Goal: Transaction & Acquisition: Purchase product/service

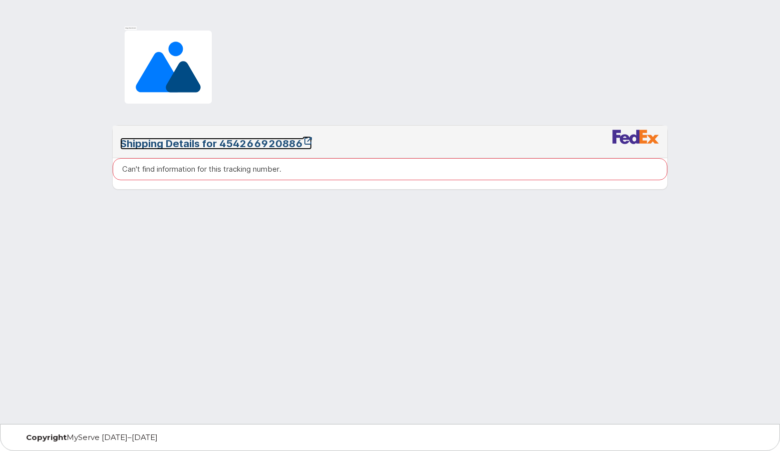
click at [199, 144] on link "Shipping Details for 454266920886" at bounding box center [216, 144] width 192 height 12
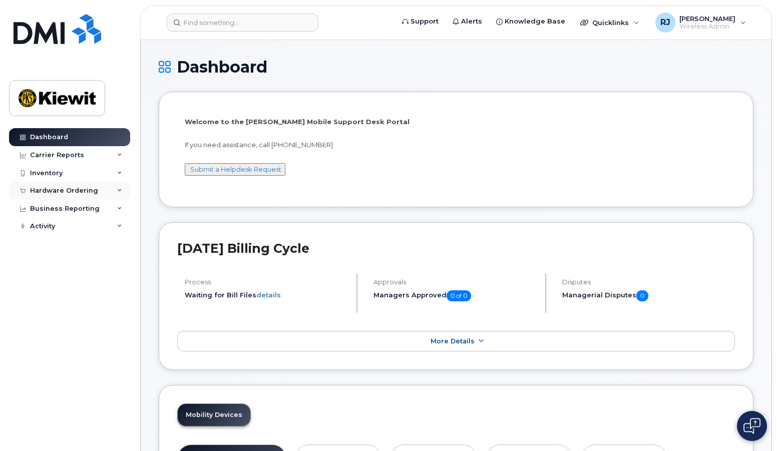
click at [75, 190] on div "Hardware Ordering" at bounding box center [64, 191] width 68 height 8
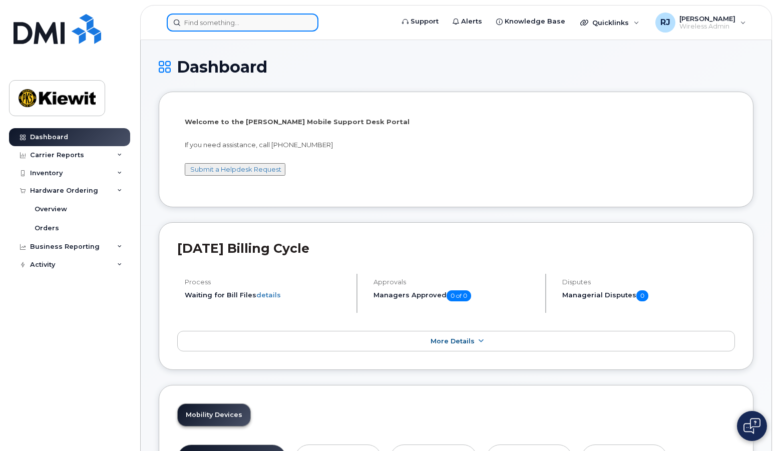
click at [198, 17] on input at bounding box center [243, 23] width 152 height 18
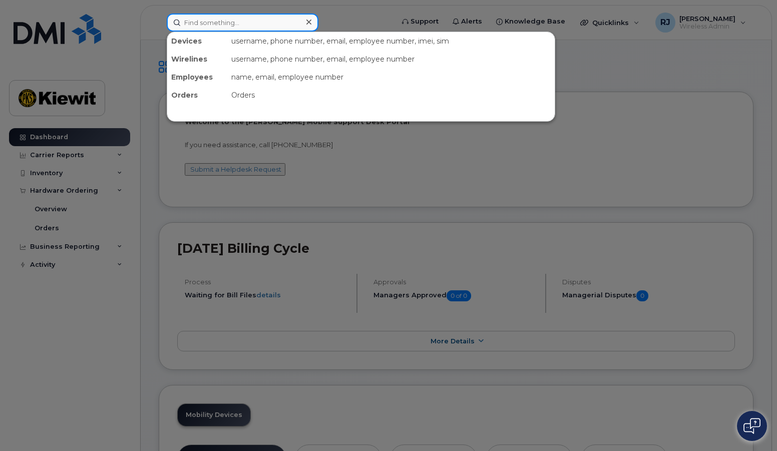
paste input ".\eclipseadmin"
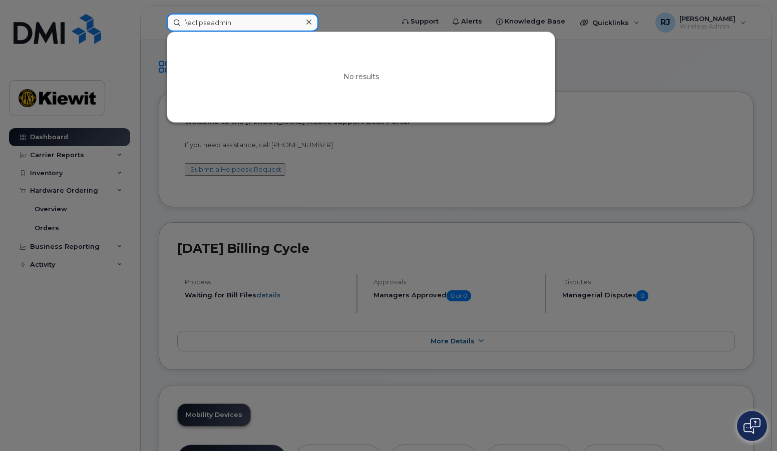
click at [237, 24] on input ".\eclipseadmin" at bounding box center [243, 23] width 152 height 18
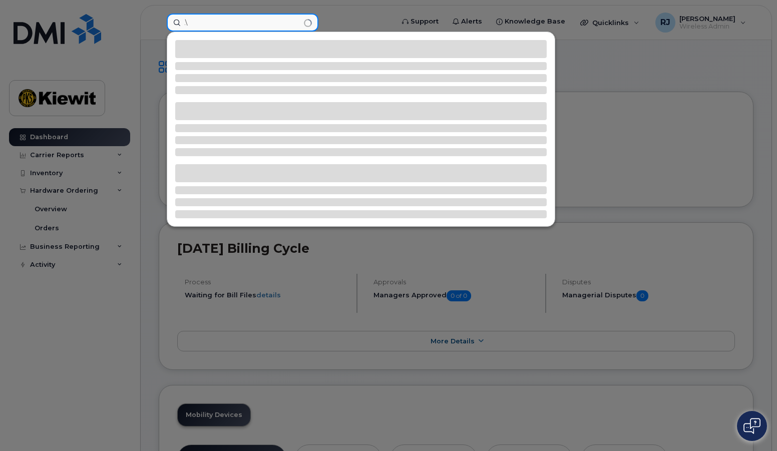
type input "."
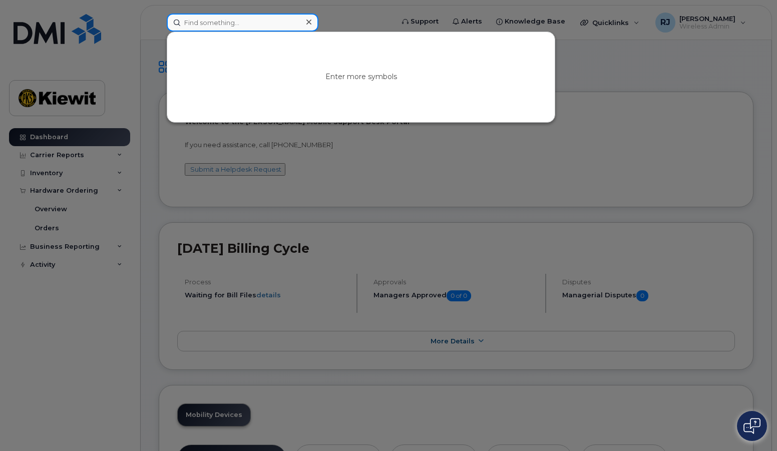
paste input "- Mark Gabele"
click at [197, 26] on input "- Mark Gabele" at bounding box center [243, 23] width 152 height 18
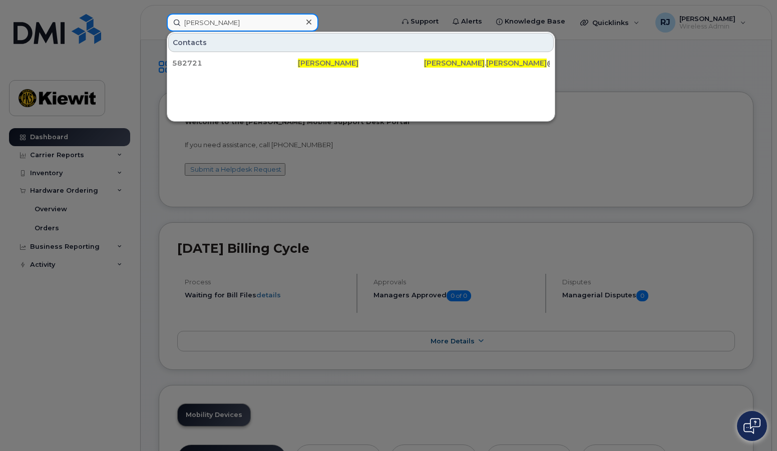
type input "[PERSON_NAME]"
click at [61, 187] on div at bounding box center [388, 225] width 777 height 451
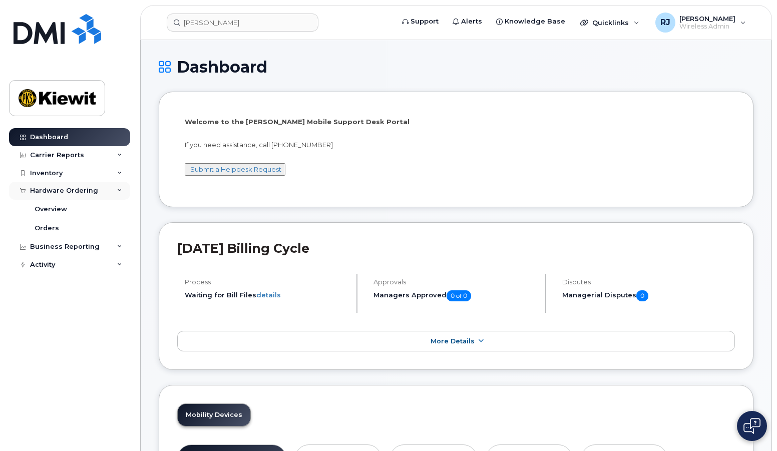
click at [64, 191] on div "Hardware Ordering" at bounding box center [64, 191] width 68 height 8
click at [41, 190] on div "Hardware Ordering" at bounding box center [64, 191] width 68 height 8
click at [46, 225] on div "Orders" at bounding box center [47, 228] width 25 height 9
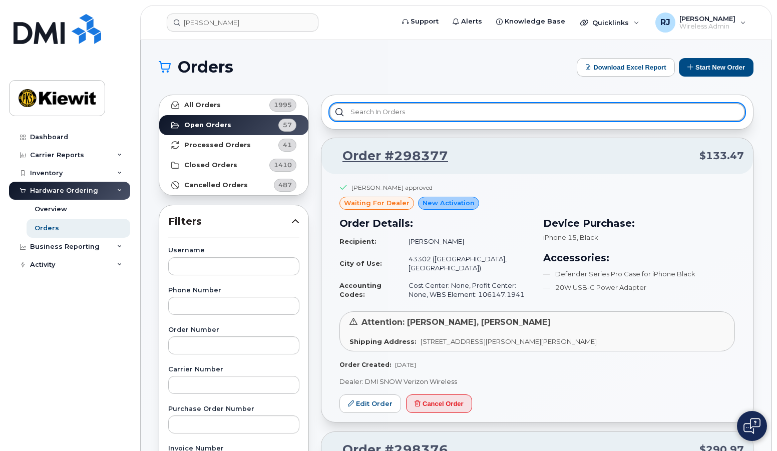
click at [359, 112] on input "text" at bounding box center [537, 112] width 416 height 18
paste input "- [PERSON_NAME]"
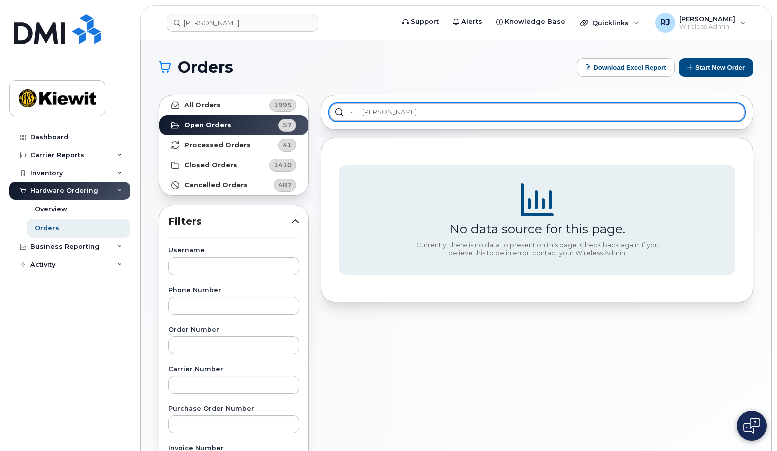
click at [365, 113] on input "- [PERSON_NAME]" at bounding box center [537, 112] width 416 height 18
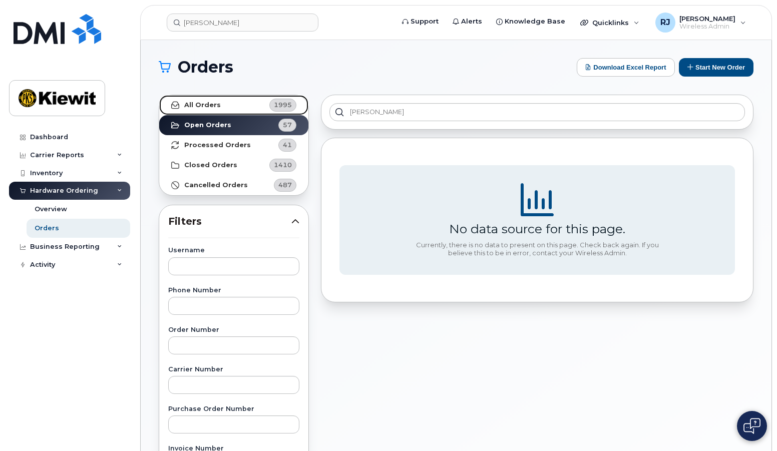
click at [211, 106] on strong "All Orders" at bounding box center [202, 105] width 37 height 8
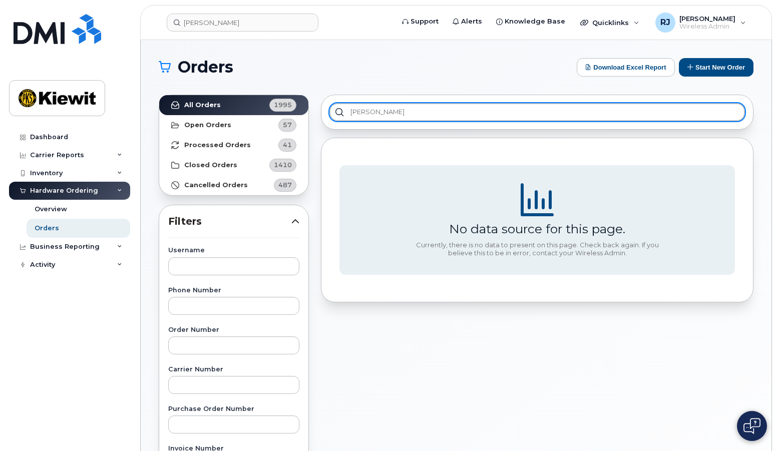
click at [431, 108] on input "[PERSON_NAME]" at bounding box center [537, 112] width 416 height 18
drag, startPoint x: 411, startPoint y: 116, endPoint x: 213, endPoint y: 89, distance: 199.1
click at [213, 89] on div "All Orders 1995 Open Orders 57 Processed Orders 41 Closed Orders 1410 Cancelled…" at bounding box center [456, 441] width 607 height 704
type input "james dole"
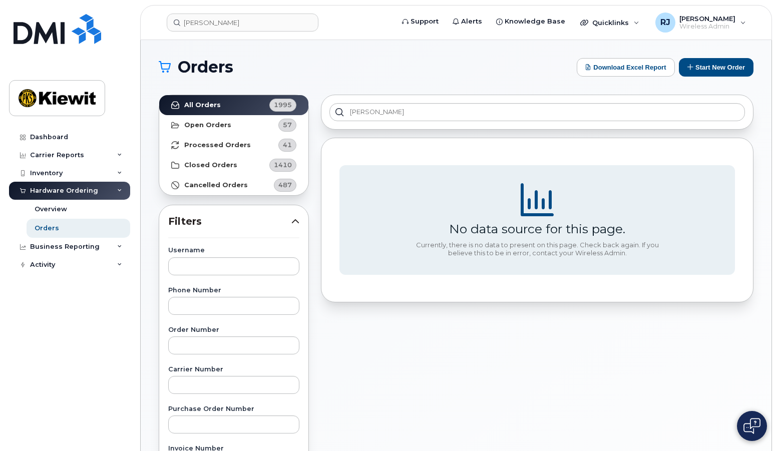
click at [419, 368] on div "james dole No data source for this page. Currently, there is no data to present…" at bounding box center [537, 441] width 445 height 704
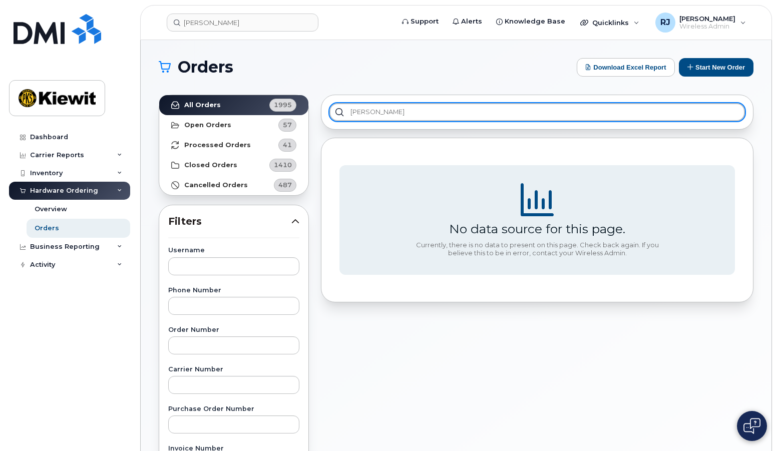
click at [411, 110] on input "james dole" at bounding box center [537, 112] width 416 height 18
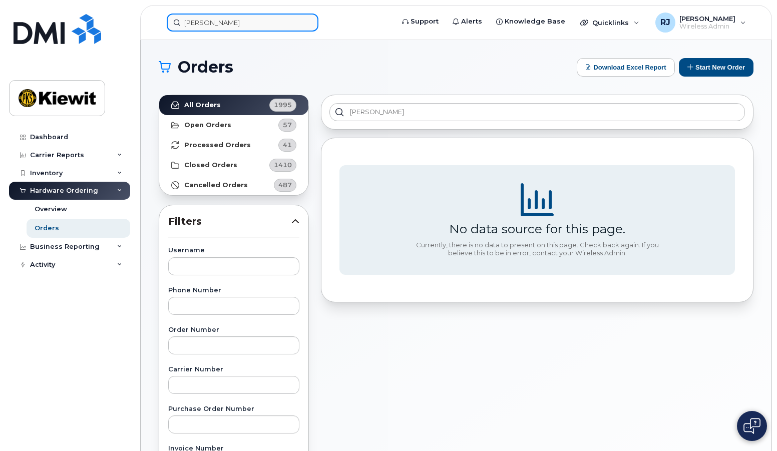
click at [263, 26] on input "Mark Gabele" at bounding box center [243, 23] width 152 height 18
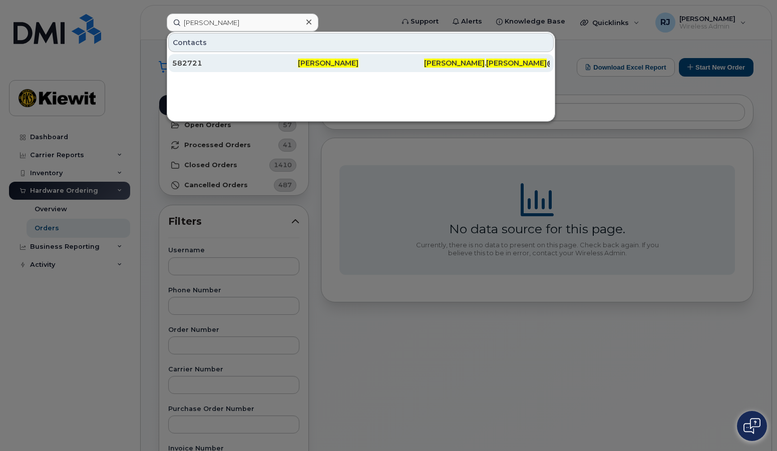
click at [243, 66] on div "582721" at bounding box center [235, 63] width 126 height 10
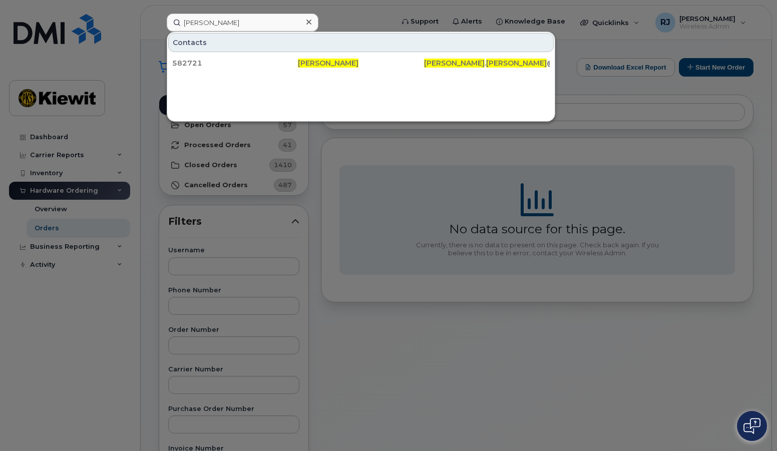
click at [389, 170] on div at bounding box center [388, 225] width 777 height 451
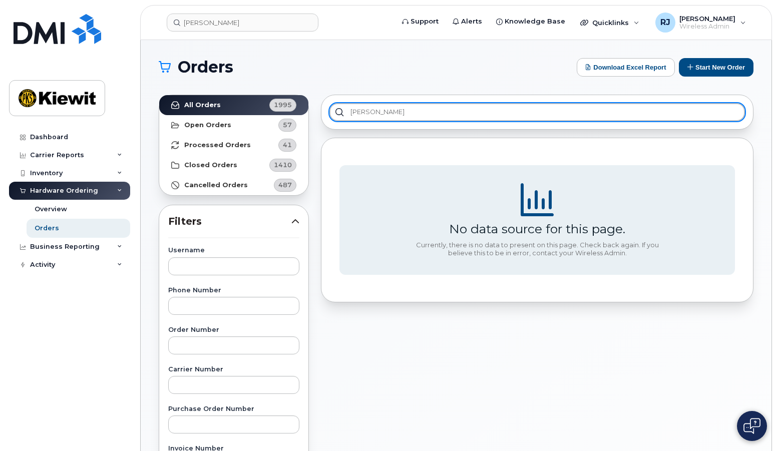
click at [423, 114] on input "james dole" at bounding box center [537, 112] width 416 height 18
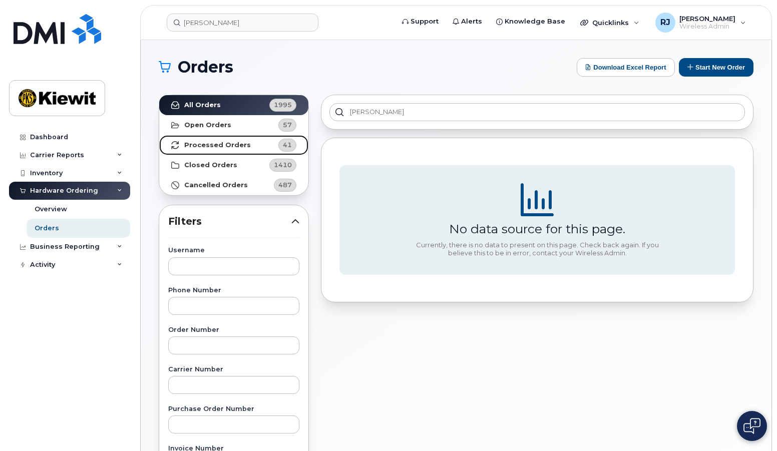
click at [216, 146] on strong "Processed Orders" at bounding box center [217, 145] width 67 height 8
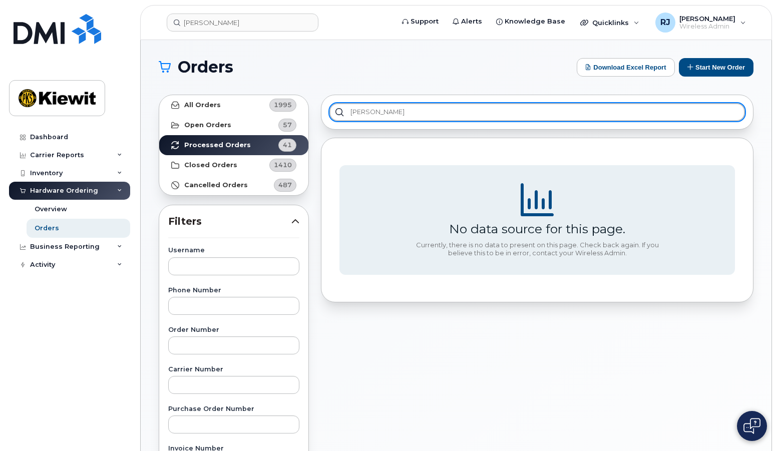
click at [423, 115] on input "james dole" at bounding box center [537, 112] width 416 height 18
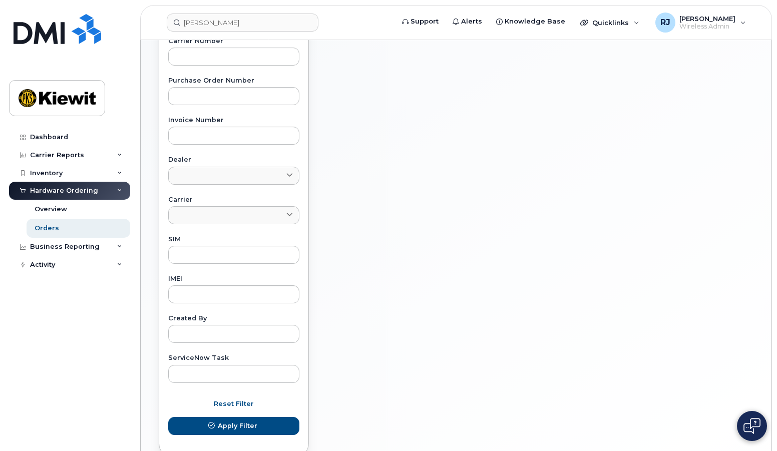
scroll to position [351, 0]
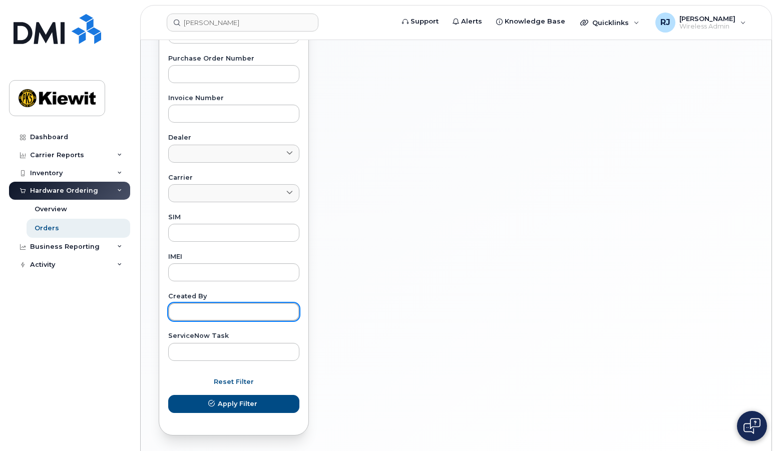
click at [198, 312] on input "text" at bounding box center [233, 312] width 131 height 18
type input "James Dole"
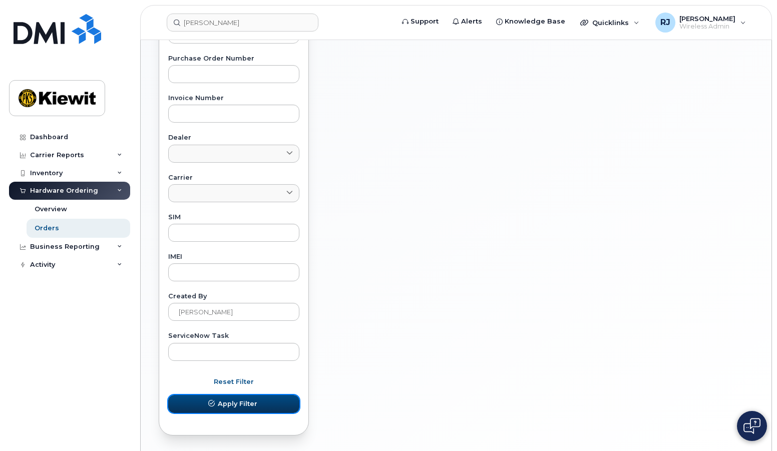
click at [232, 397] on button "Apply Filter" at bounding box center [233, 404] width 131 height 18
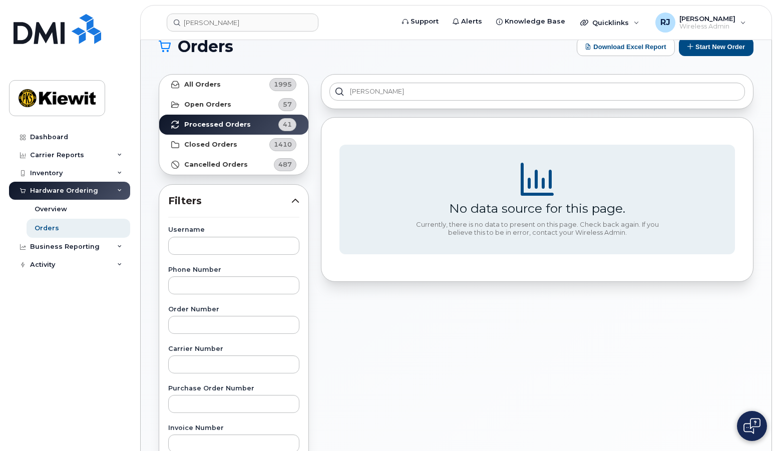
scroll to position [0, 0]
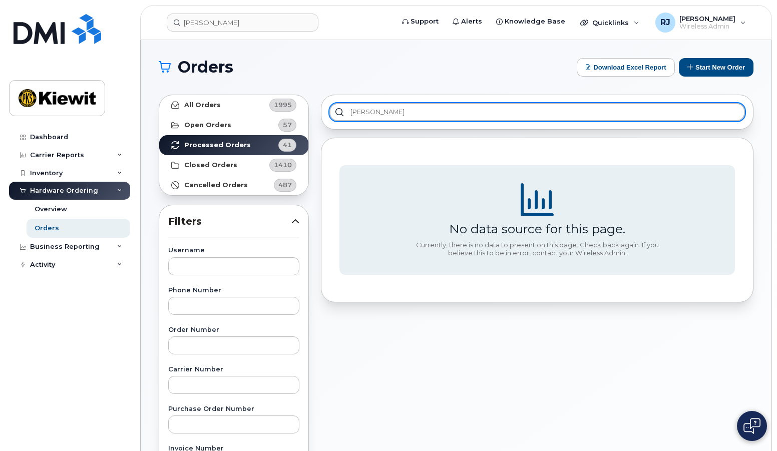
drag, startPoint x: 404, startPoint y: 106, endPoint x: 331, endPoint y: 104, distance: 73.1
click at [331, 104] on div "james dole" at bounding box center [537, 112] width 416 height 18
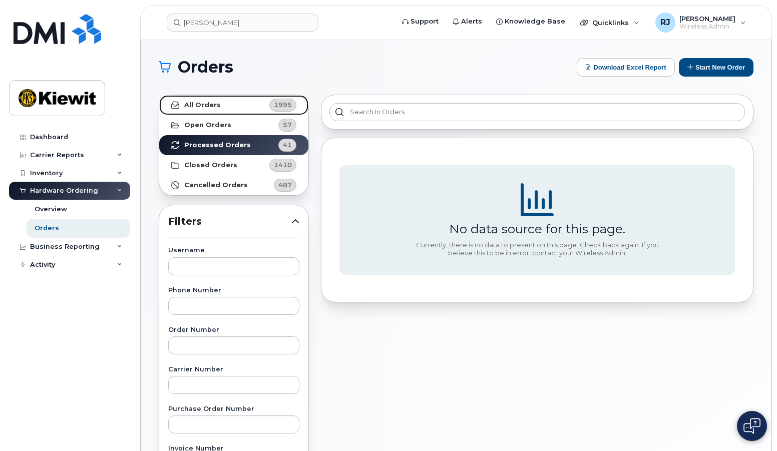
click at [224, 106] on link "All Orders 1995" at bounding box center [233, 105] width 149 height 20
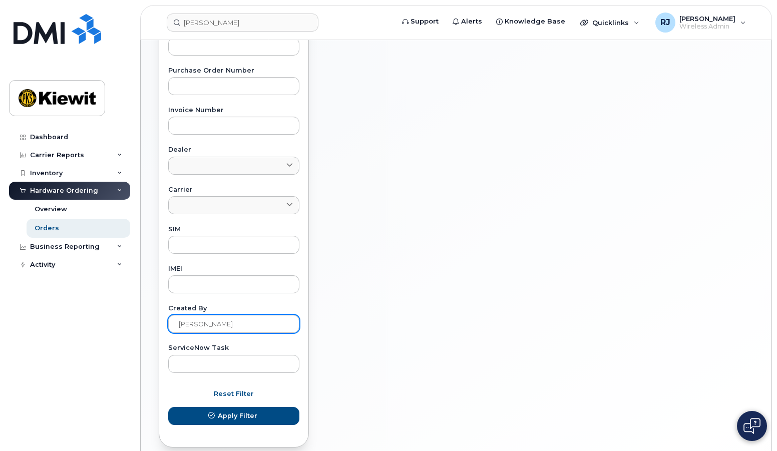
scroll to position [385, 0]
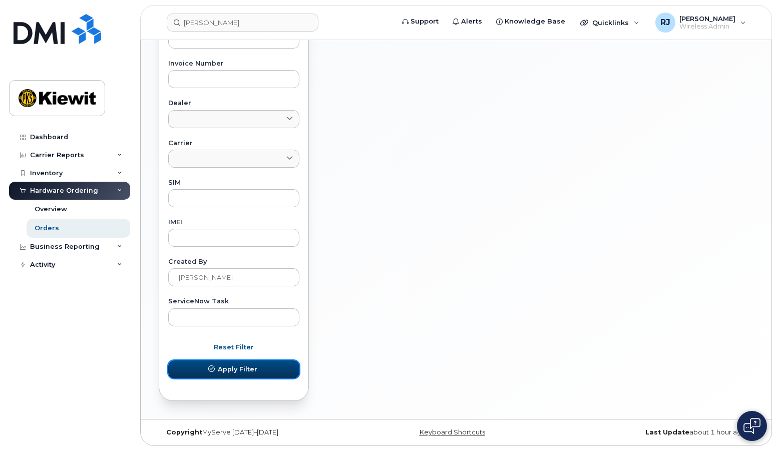
click at [230, 372] on span "Apply Filter" at bounding box center [238, 370] width 40 height 10
click at [222, 370] on span "Apply Filter" at bounding box center [238, 370] width 40 height 10
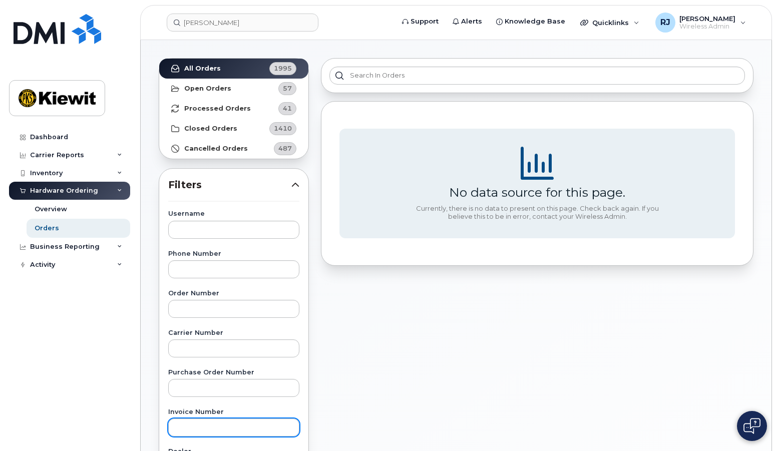
scroll to position [35, 0]
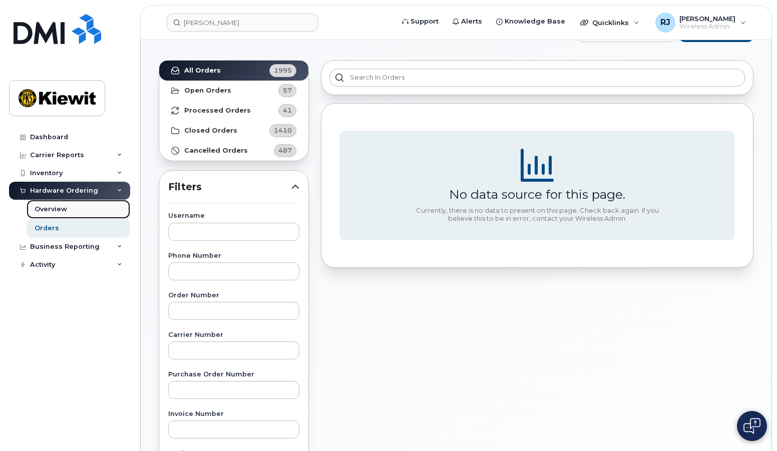
click at [54, 213] on div "Overview" at bounding box center [51, 209] width 33 height 9
click at [52, 209] on div "Overview" at bounding box center [51, 209] width 33 height 9
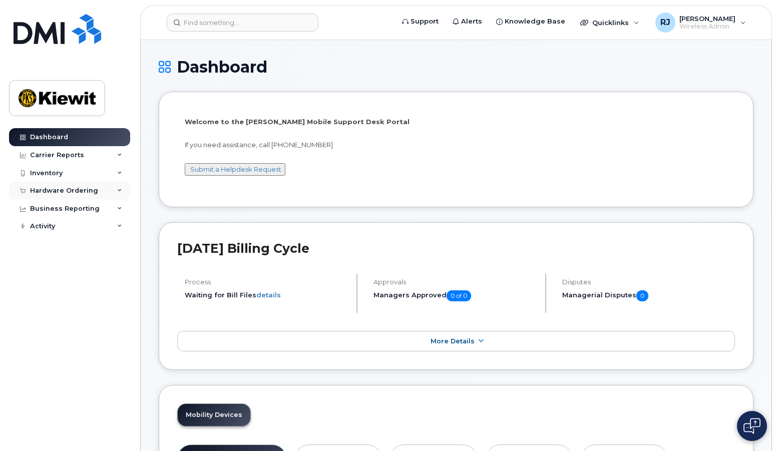
click at [64, 193] on div "Hardware Ordering" at bounding box center [64, 191] width 68 height 8
click at [39, 223] on link "Orders" at bounding box center [79, 228] width 104 height 19
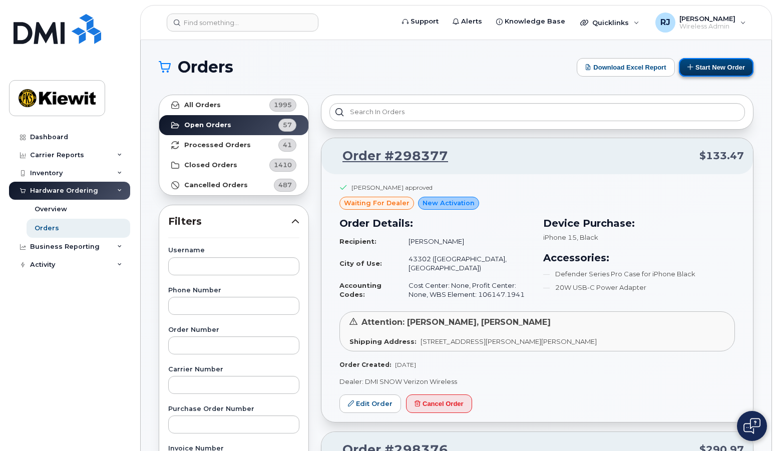
click at [724, 66] on button "Start New Order" at bounding box center [716, 67] width 75 height 19
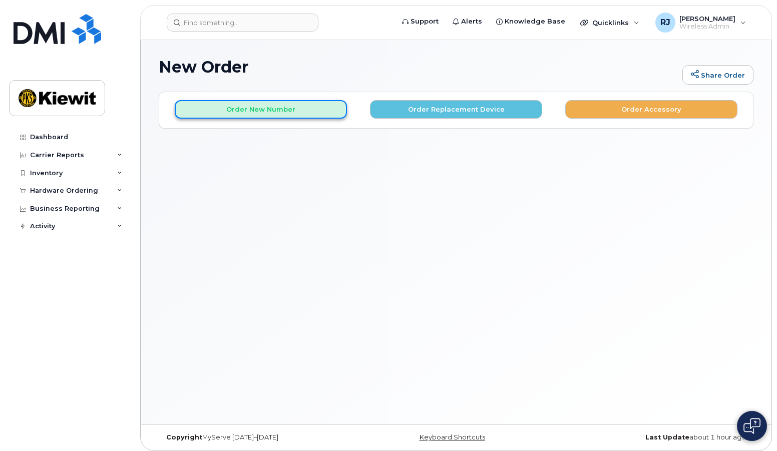
click at [257, 113] on button "Order New Number" at bounding box center [261, 109] width 172 height 19
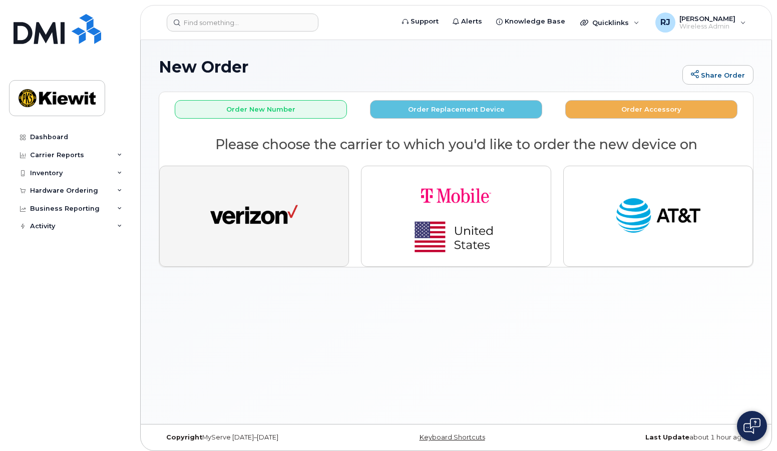
click at [252, 215] on img "button" at bounding box center [254, 216] width 88 height 45
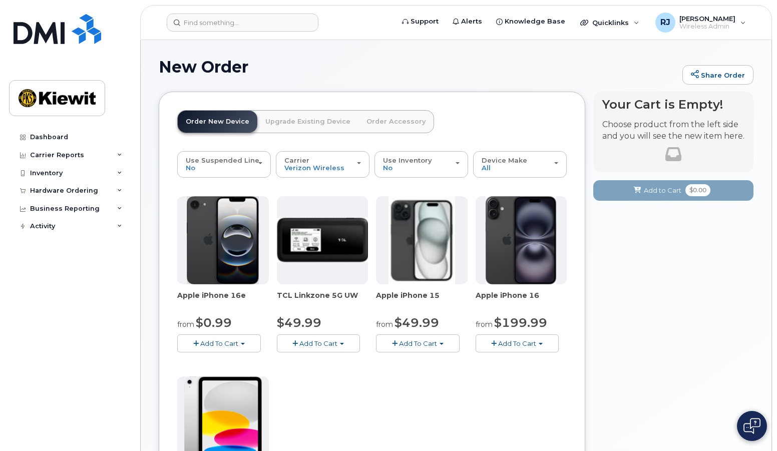
click at [220, 344] on span "Add To Cart" at bounding box center [219, 344] width 38 height 8
click at [238, 363] on link "$0.99 - 2 Year Activation (128GB)" at bounding box center [244, 362] width 129 height 13
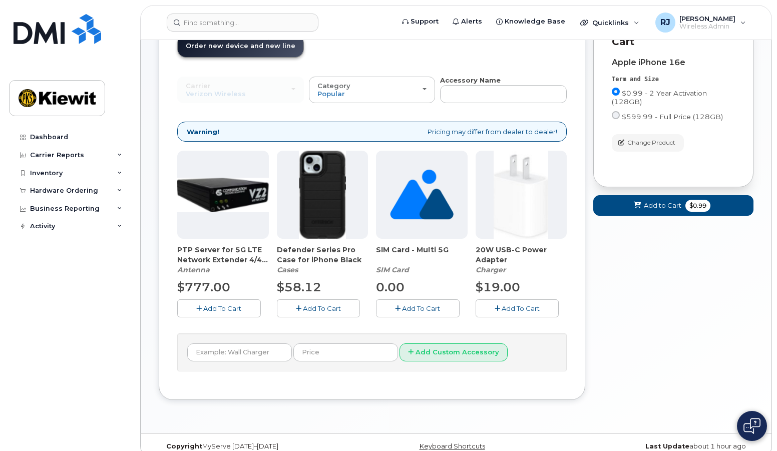
scroll to position [90, 0]
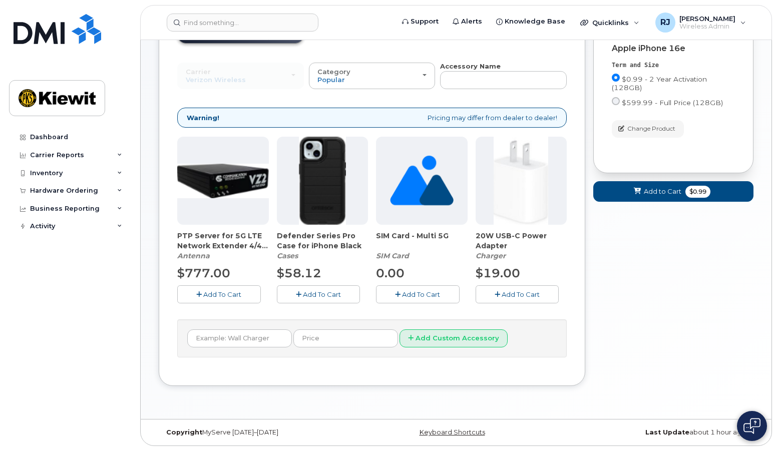
click at [312, 296] on span "Add To Cart" at bounding box center [322, 294] width 38 height 8
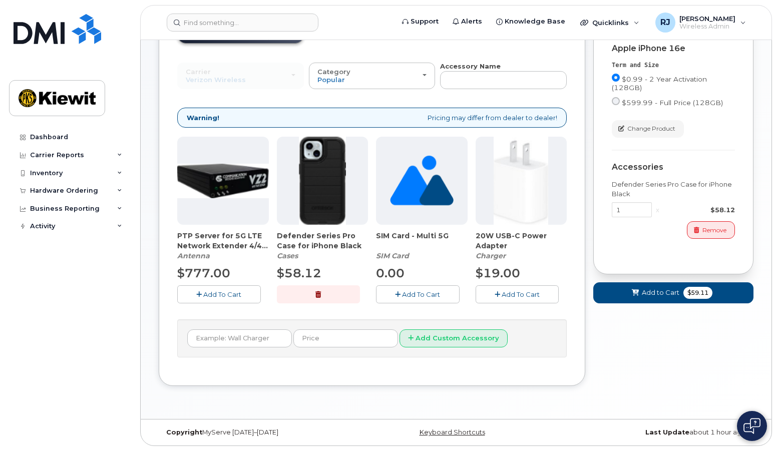
click at [513, 295] on span "Add To Cart" at bounding box center [521, 294] width 38 height 8
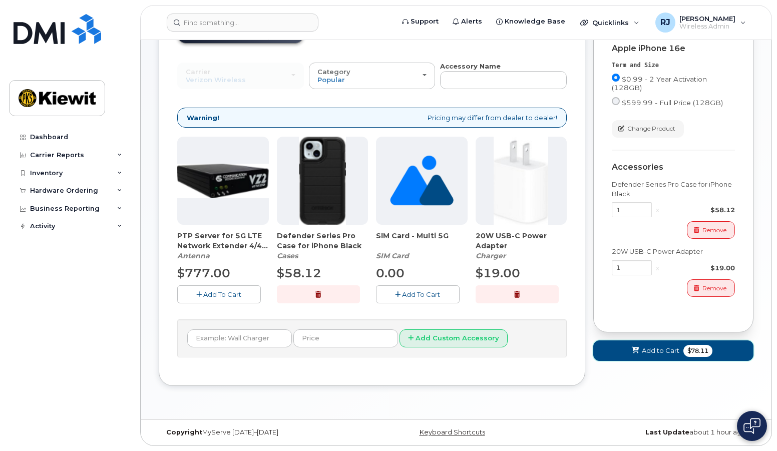
click at [662, 353] on span "Add to Cart" at bounding box center [661, 351] width 38 height 10
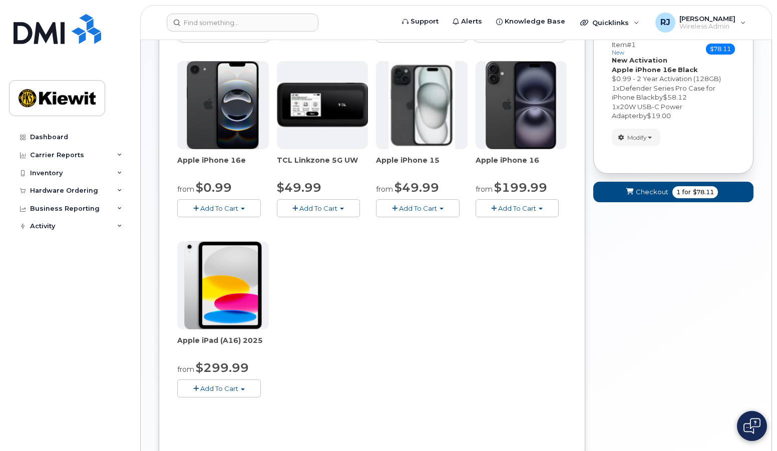
scroll to position [0, 0]
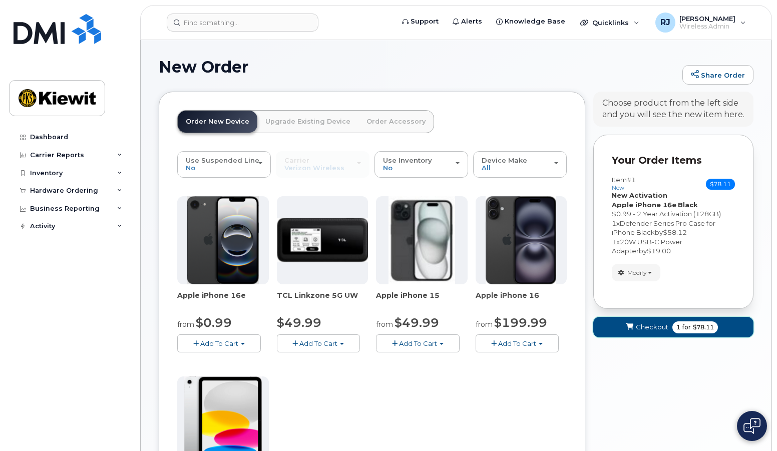
click at [649, 326] on span "Checkout" at bounding box center [652, 327] width 33 height 10
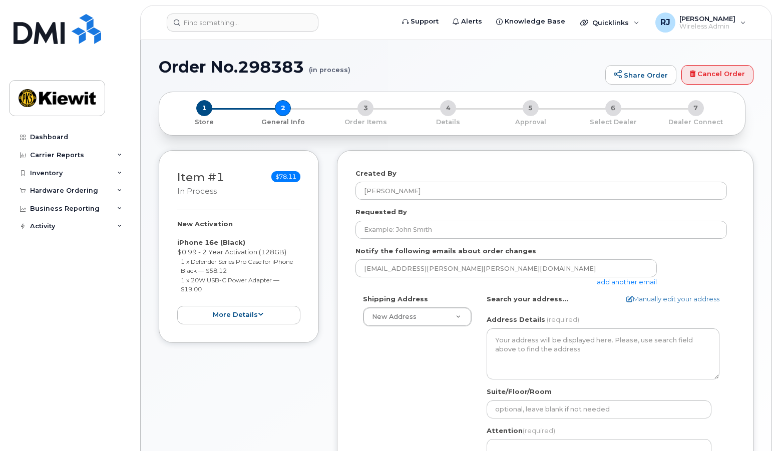
select select
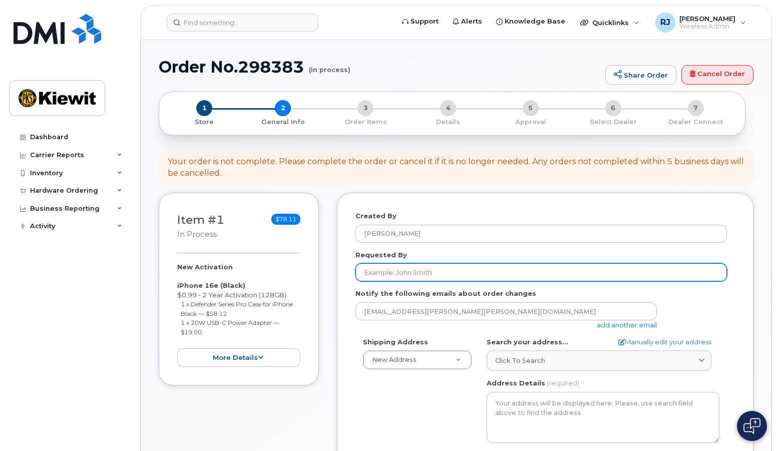
click at [475, 277] on input "Requested By" at bounding box center [542, 272] width 372 height 18
type input "James Dole"
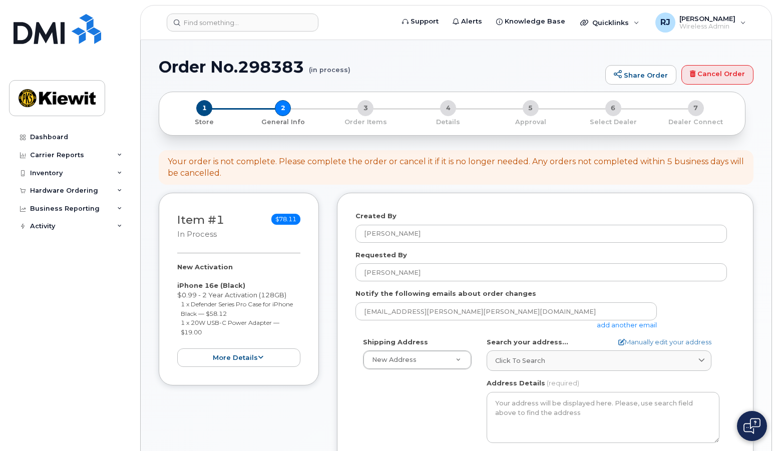
click at [624, 325] on link "add another email" at bounding box center [627, 325] width 60 height 8
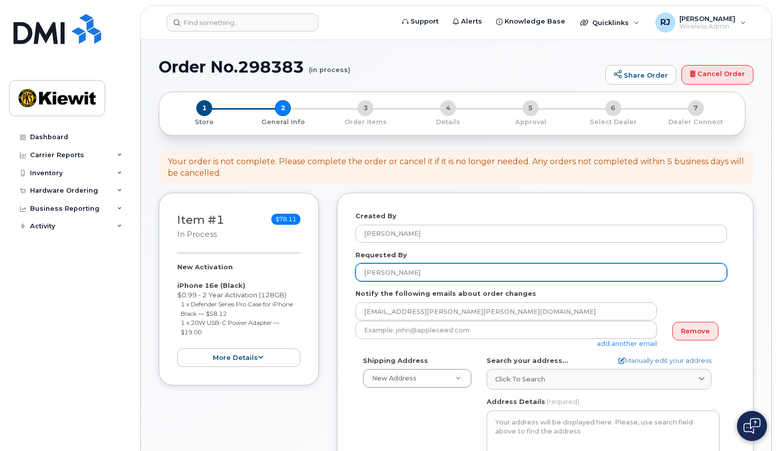
drag, startPoint x: 418, startPoint y: 267, endPoint x: 357, endPoint y: 264, distance: 61.2
click at [357, 264] on div "Requested By James Dole" at bounding box center [546, 266] width 380 height 32
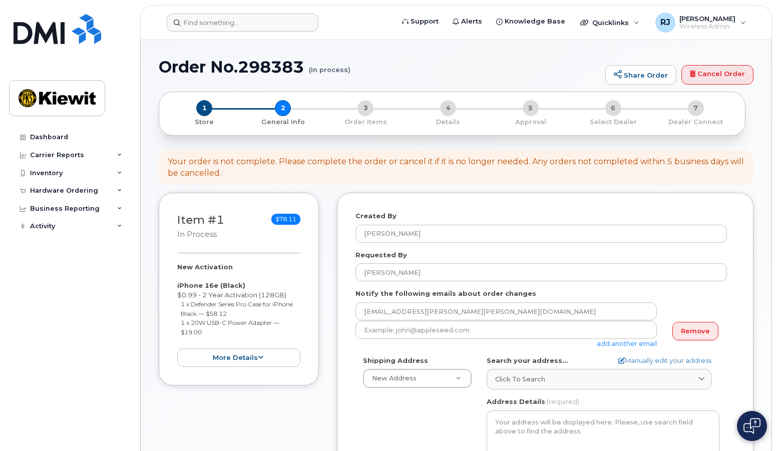
drag, startPoint x: 376, startPoint y: 22, endPoint x: 384, endPoint y: 69, distance: 47.7
click at [375, 22] on form at bounding box center [277, 23] width 220 height 18
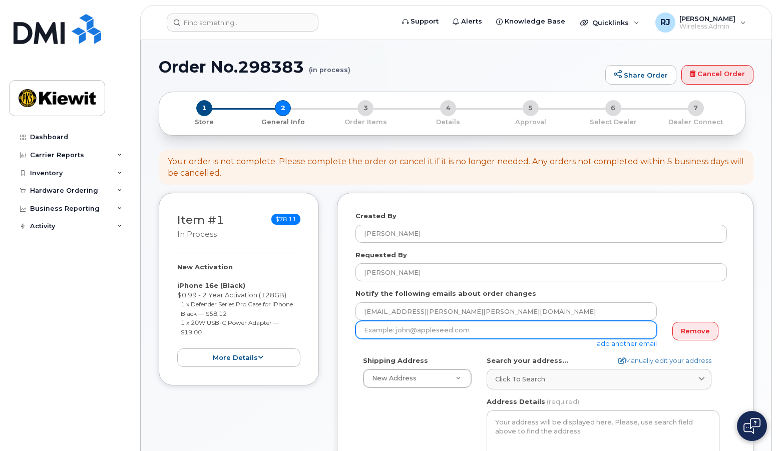
click at [387, 331] on input "email" at bounding box center [506, 330] width 301 height 18
paste input "JDole@aerofire.com"
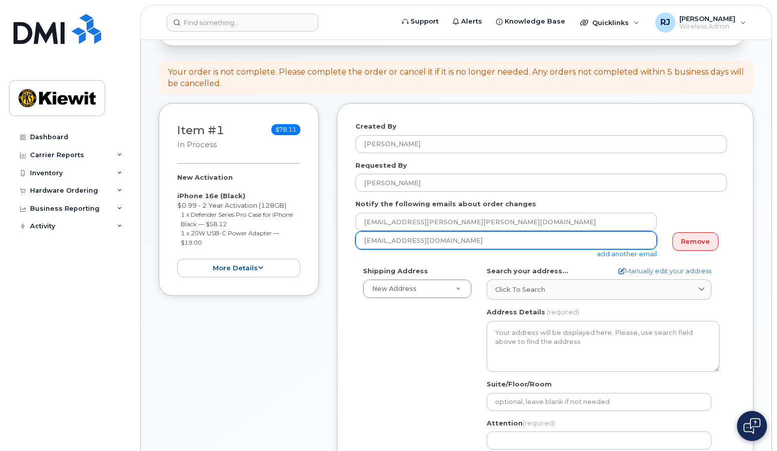
scroll to position [100, 0]
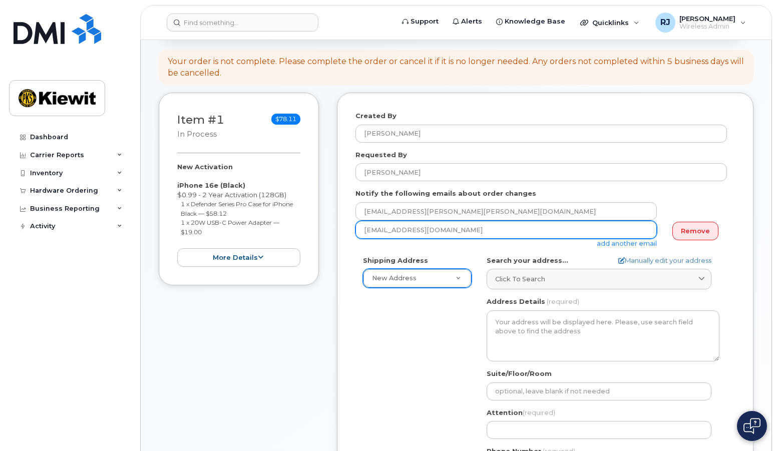
type input "JDole@aerofire.com"
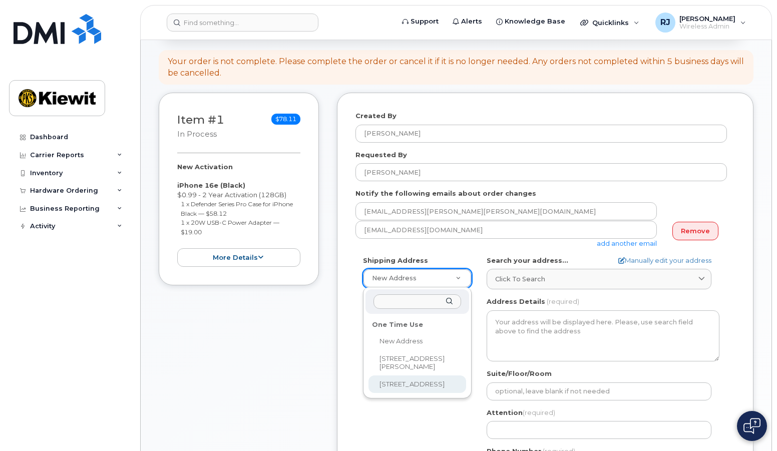
select select "21605 N Central Ave"
type textarea "21605 N Central Ave PHOENIX AZ 85024-5103 UNITED STATES"
type input "Troy Haverland"
type input "6027634207"
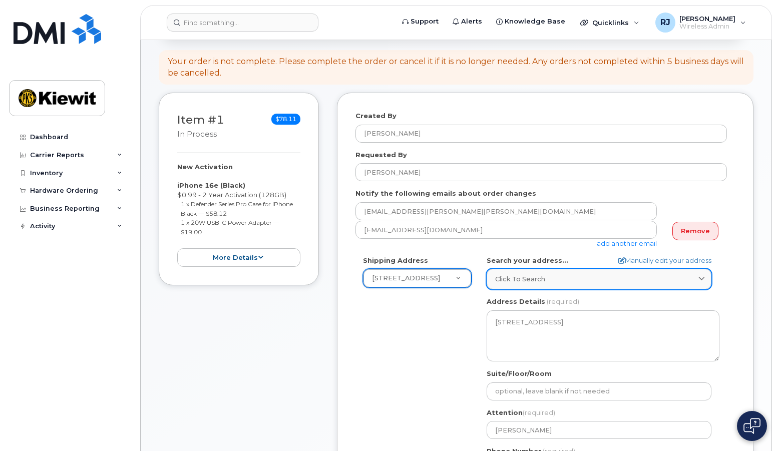
click at [557, 280] on div "Click to search" at bounding box center [599, 279] width 208 height 10
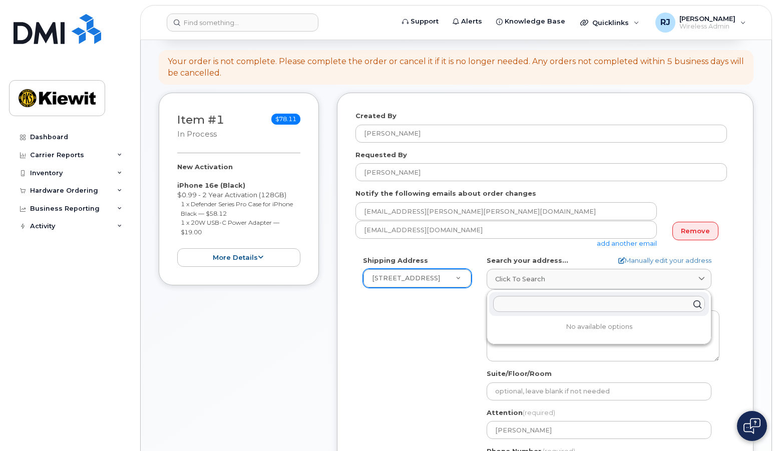
click at [443, 312] on div "Shipping Address 21605 N Central Ave New Address 6001 Perkins Rd 21605 N Centra…" at bounding box center [542, 371] width 372 height 230
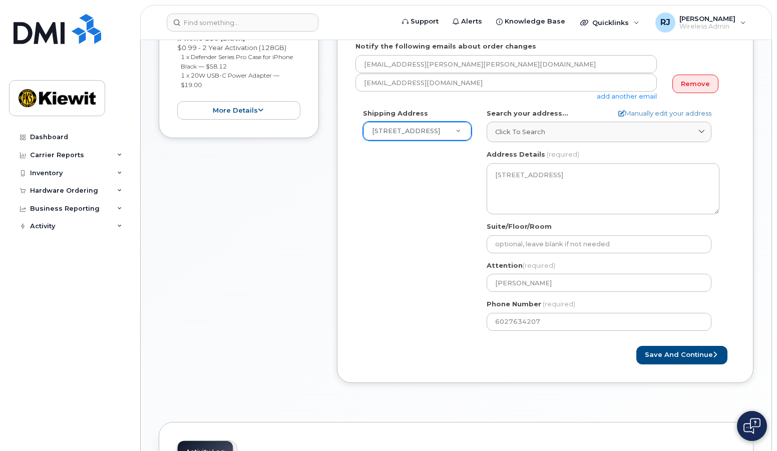
scroll to position [250, 0]
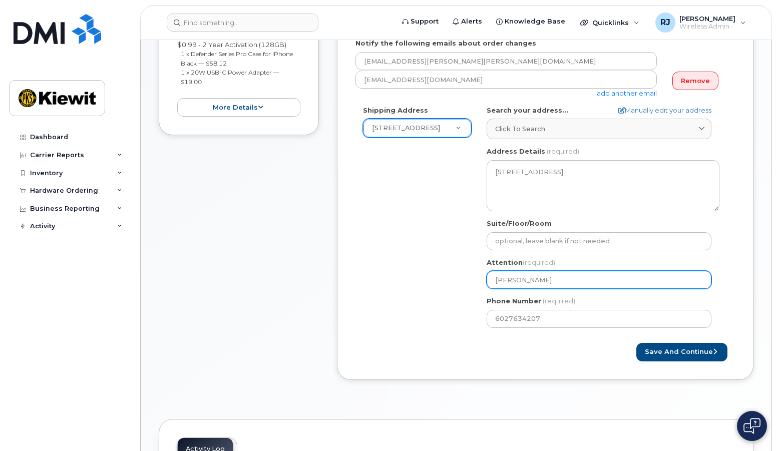
drag, startPoint x: 565, startPoint y: 280, endPoint x: 423, endPoint y: 278, distance: 142.2
click at [423, 278] on div "Shipping Address 21605 N Central Ave New Address 6001 Perkins Rd 21605 N Centra…" at bounding box center [542, 221] width 372 height 230
select select
click at [511, 276] on input "Attention (required)" at bounding box center [599, 280] width 225 height 18
paste input "- Mark Gabele"
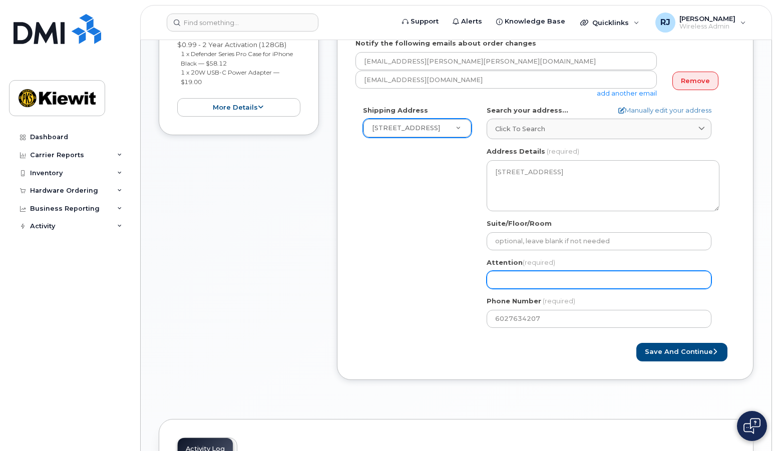
select select
type input "- Mark Gabele"
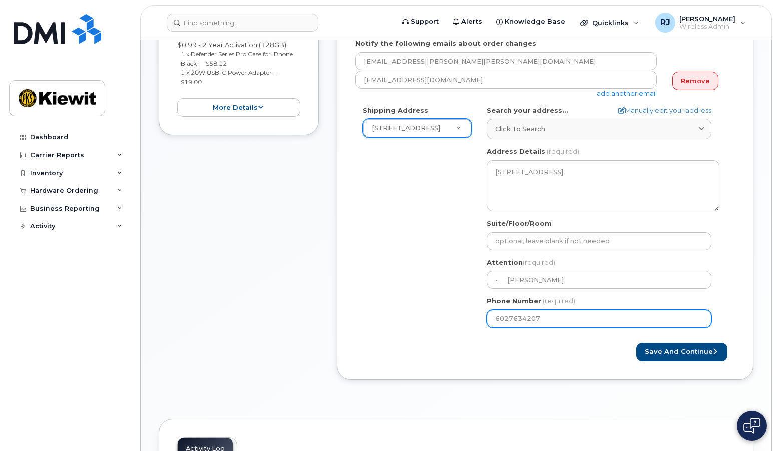
click at [565, 316] on input "6027634207" at bounding box center [599, 319] width 225 height 18
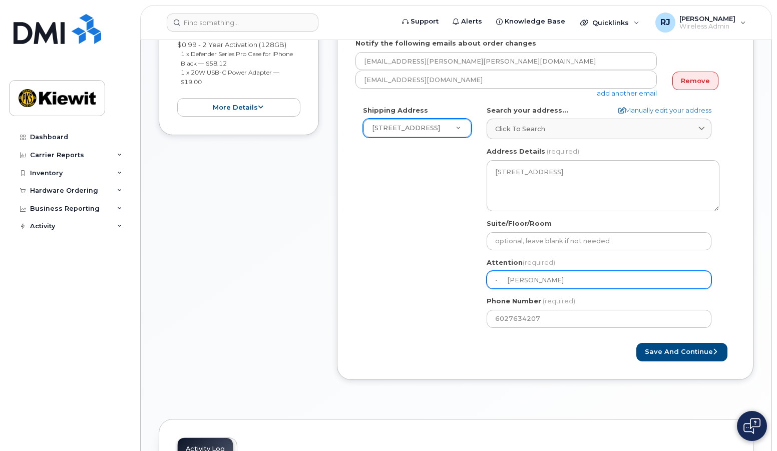
click at [510, 278] on input "- Mark Gabele" at bounding box center [599, 280] width 225 height 18
select select
type input "-Mark Gabele"
select select
type input "Mark Gabele"
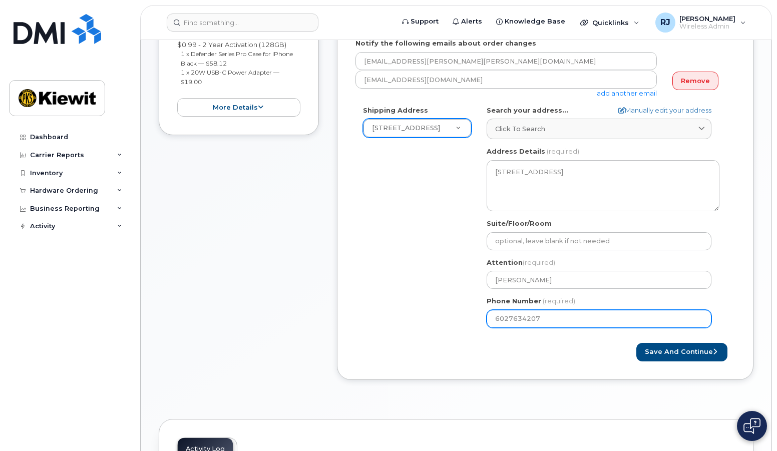
drag, startPoint x: 570, startPoint y: 318, endPoint x: 490, endPoint y: 318, distance: 80.1
click at [491, 318] on input "6027634207" at bounding box center [599, 319] width 225 height 18
select select
type input "602989969"
select select
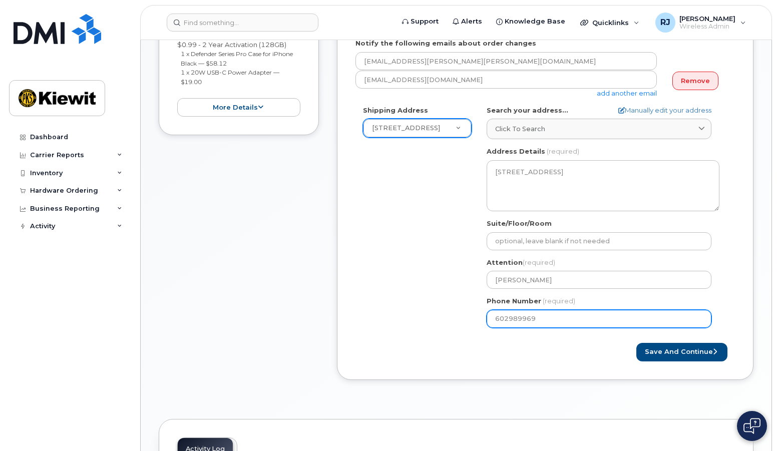
type input "6029899693"
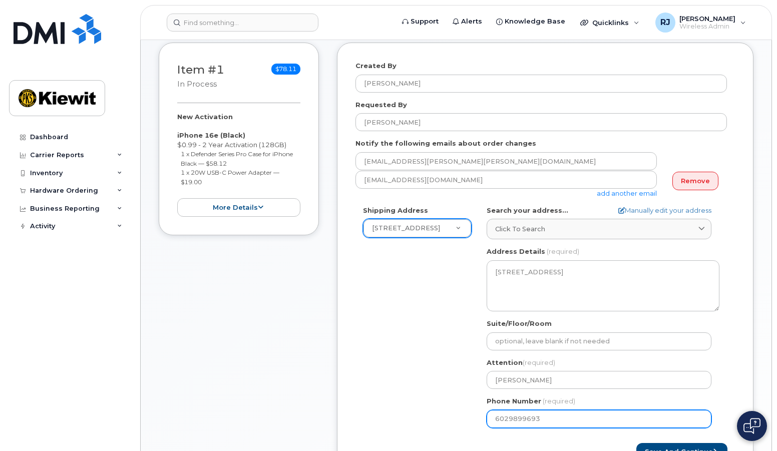
select select
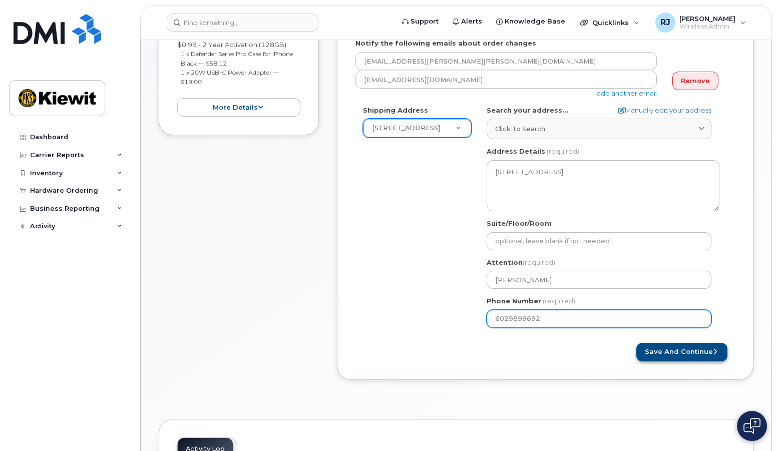
type input "6029899692"
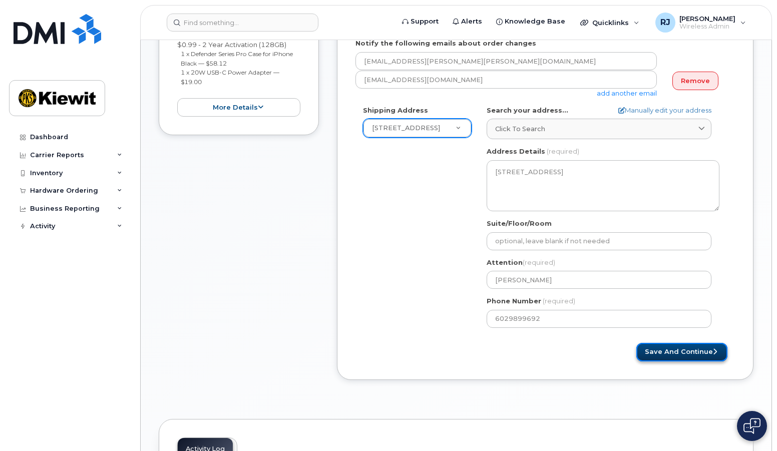
click at [676, 352] on button "Save and Continue" at bounding box center [681, 352] width 91 height 19
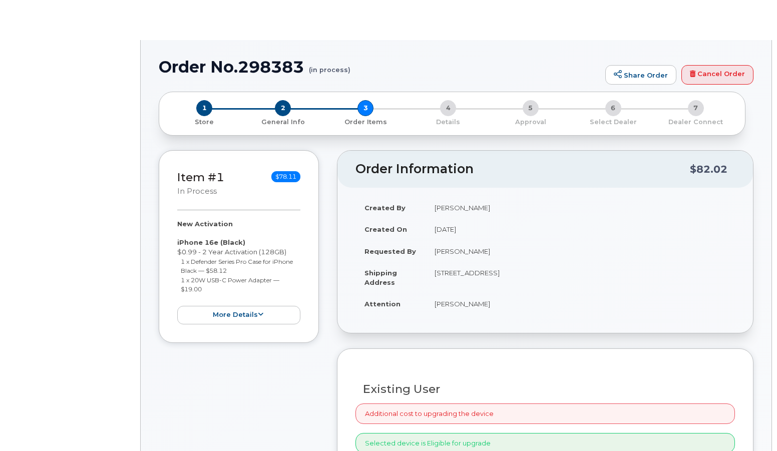
radio input "true"
select select
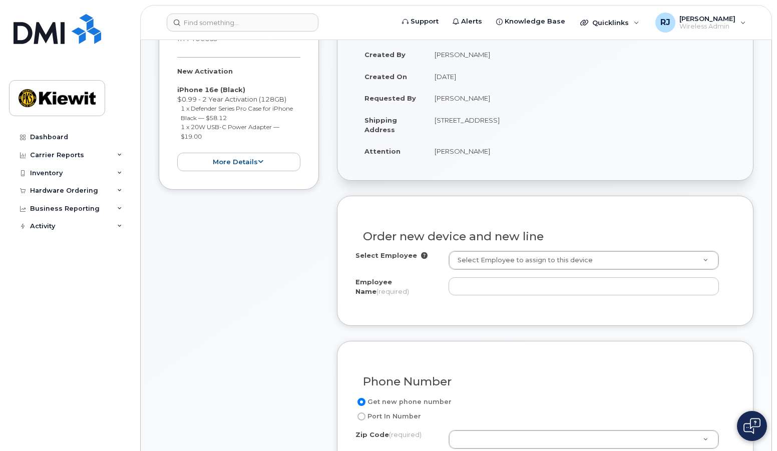
scroll to position [200, 0]
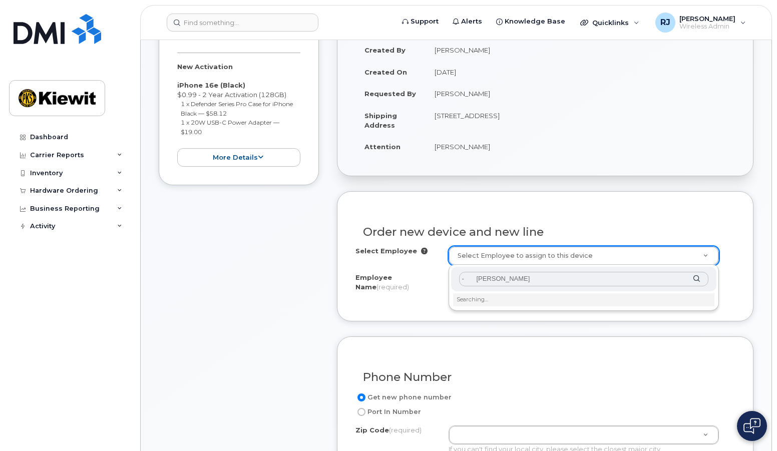
click at [478, 275] on input "- Mark Gabele" at bounding box center [584, 279] width 250 height 15
click at [541, 281] on input "[PERSON_NAME]" at bounding box center [584, 279] width 250 height 15
type input "[PERSON_NAME]"
type input "2988555"
type input "Mark Gabele"
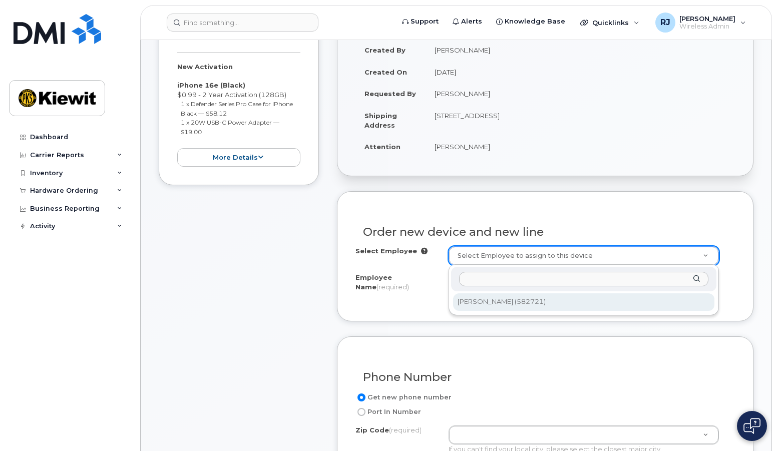
type input "21605 North Central Avenue"
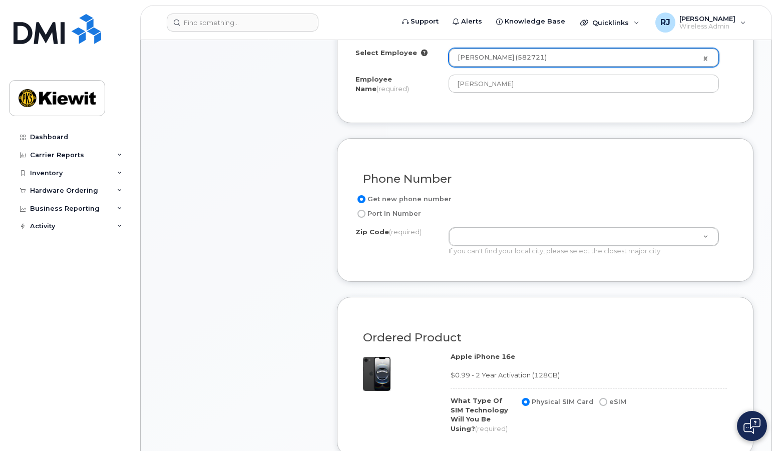
scroll to position [401, 0]
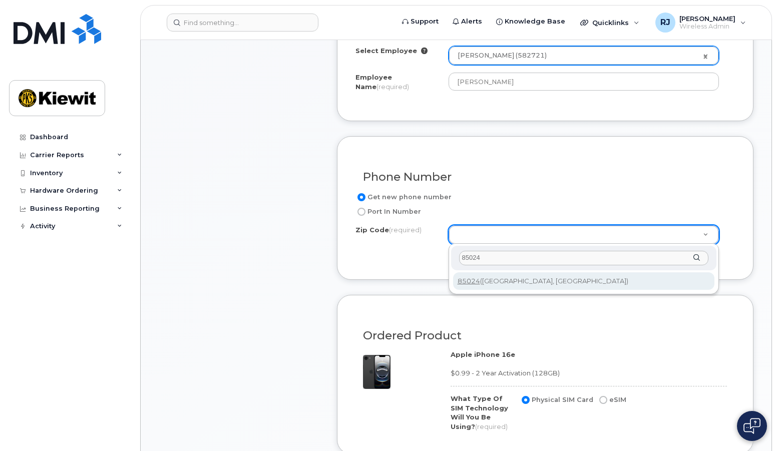
type input "85024"
type input "85024 ([GEOGRAPHIC_DATA], [GEOGRAPHIC_DATA])"
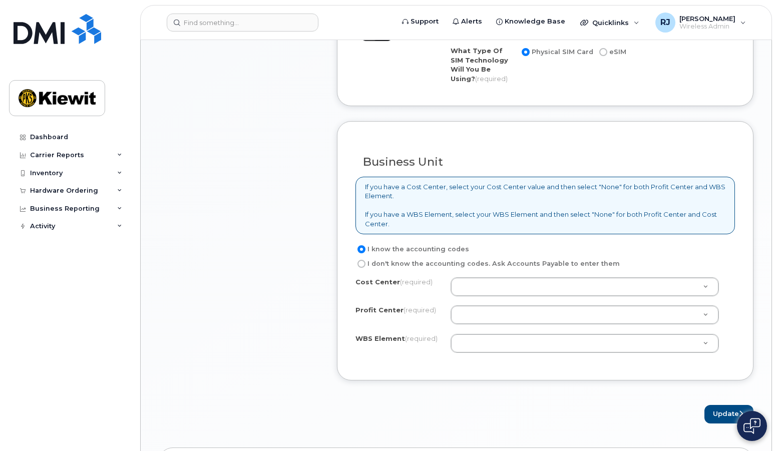
scroll to position [751, 0]
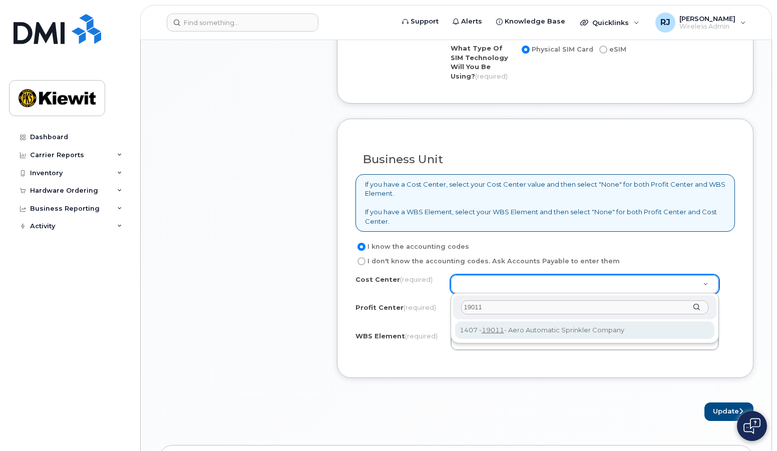
type input "19011"
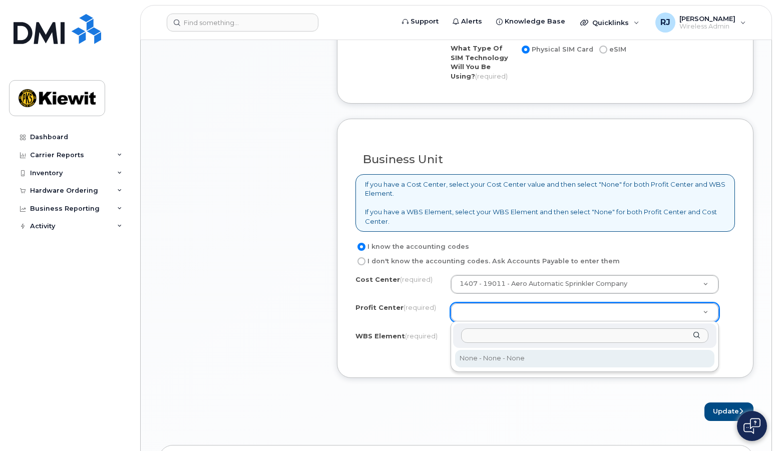
select select "None"
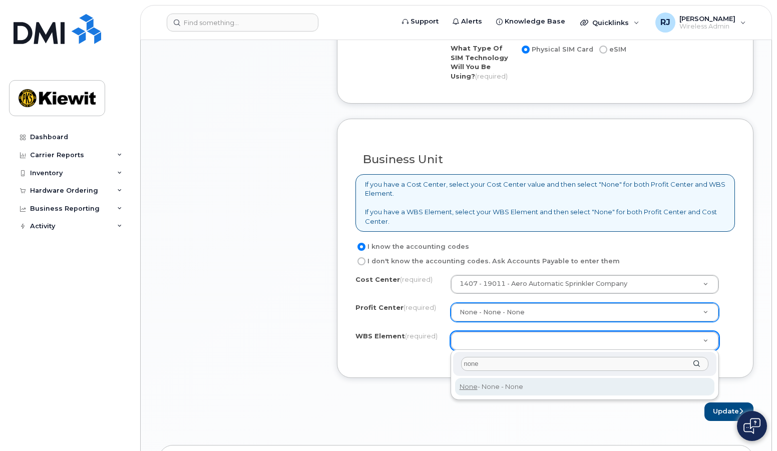
type input "none"
type input "None"
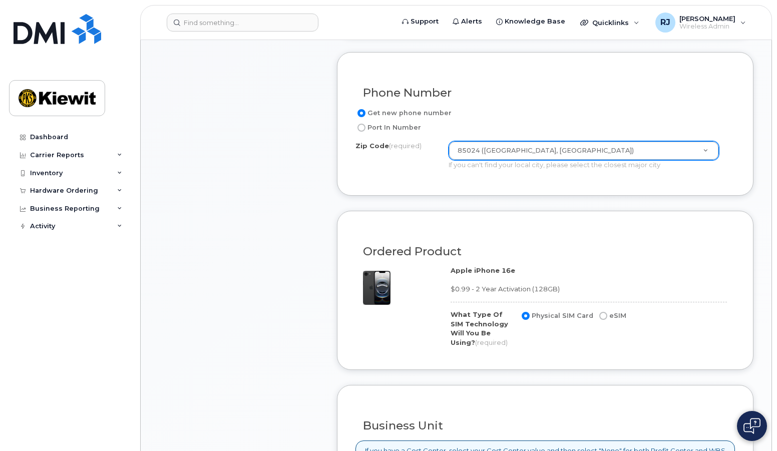
scroll to position [501, 0]
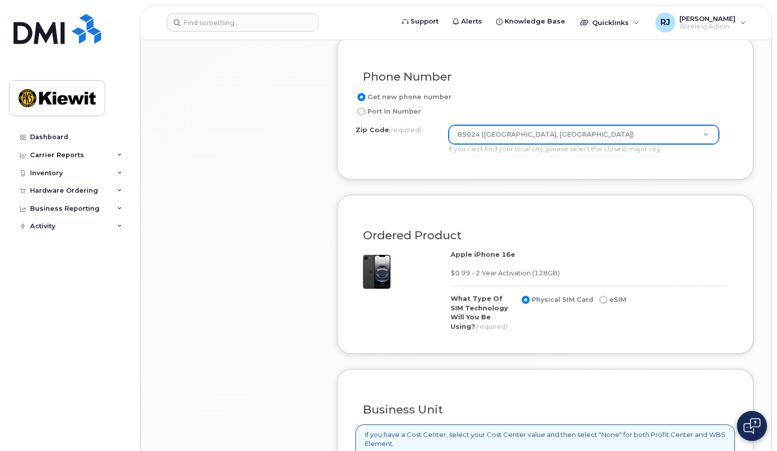
click at [599, 299] on input "eSIM" at bounding box center [603, 300] width 8 height 8
radio input "true"
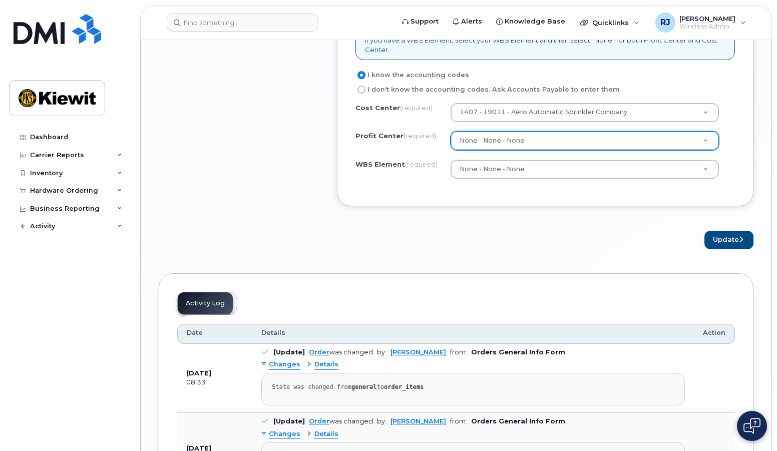
scroll to position [951, 0]
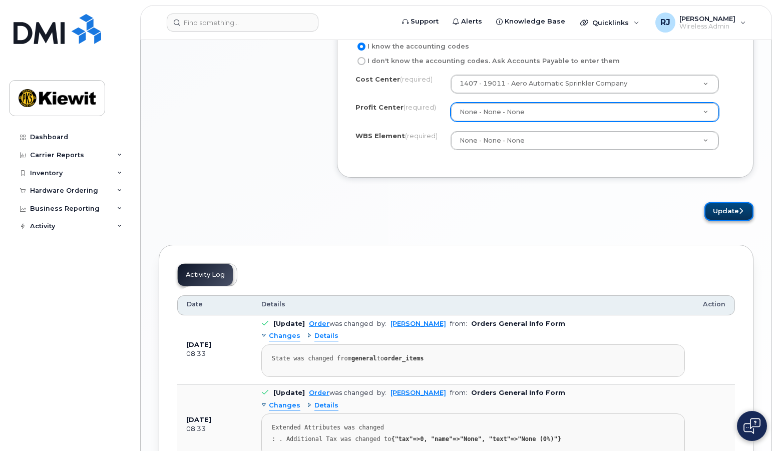
click at [729, 209] on button "Update" at bounding box center [729, 211] width 49 height 19
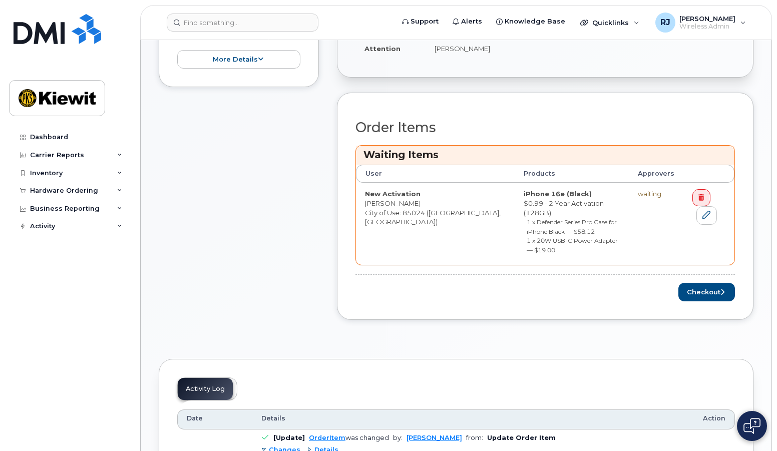
scroll to position [300, 0]
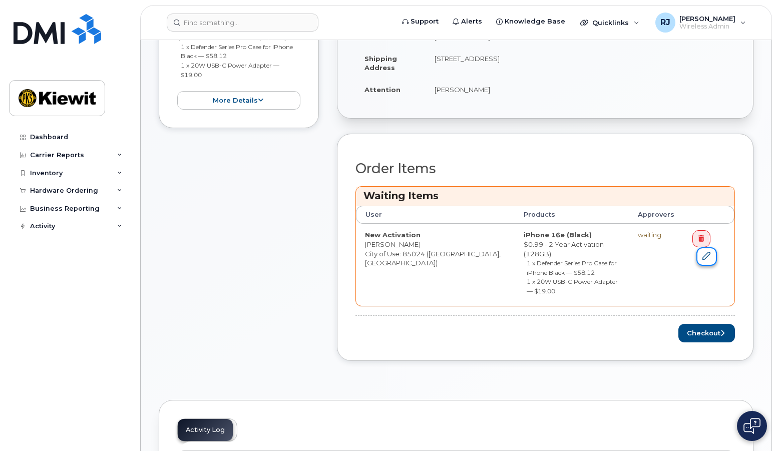
click at [703, 257] on icon at bounding box center [707, 256] width 8 height 8
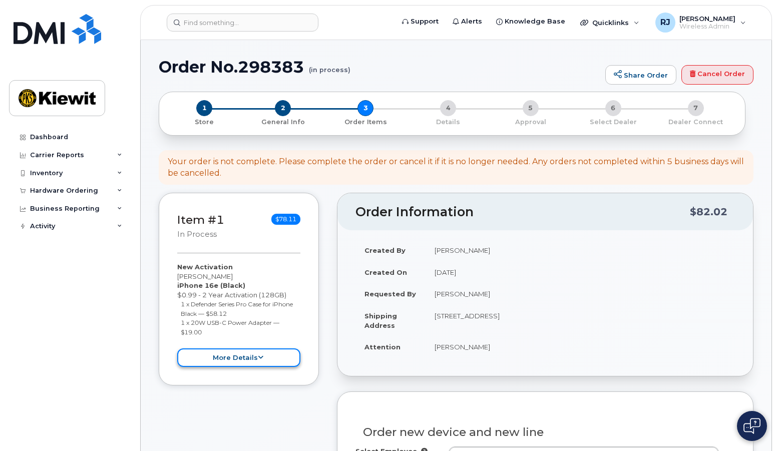
click at [247, 359] on button "more details" at bounding box center [238, 358] width 123 height 19
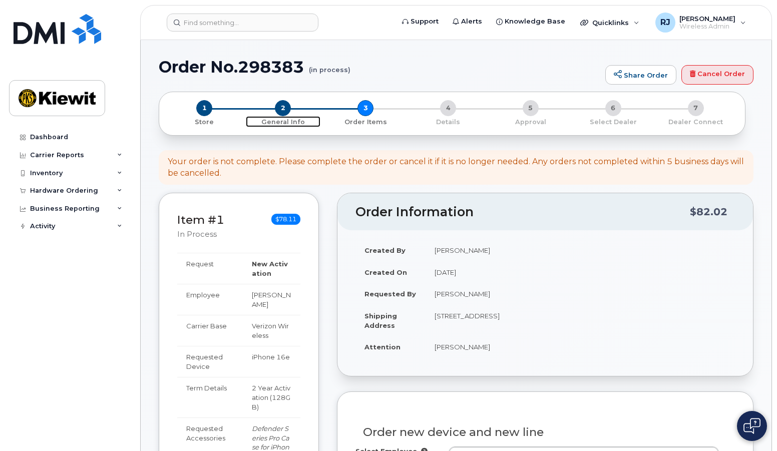
click at [280, 106] on span "2" at bounding box center [283, 108] width 16 height 16
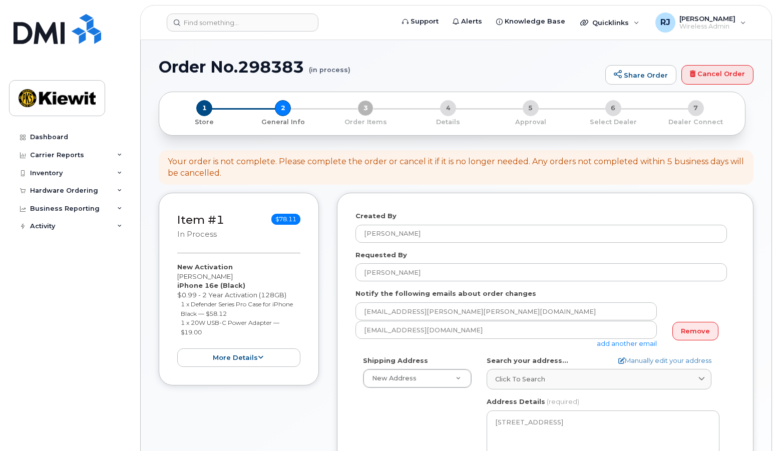
select select
click at [204, 107] on span "1" at bounding box center [204, 108] width 16 height 16
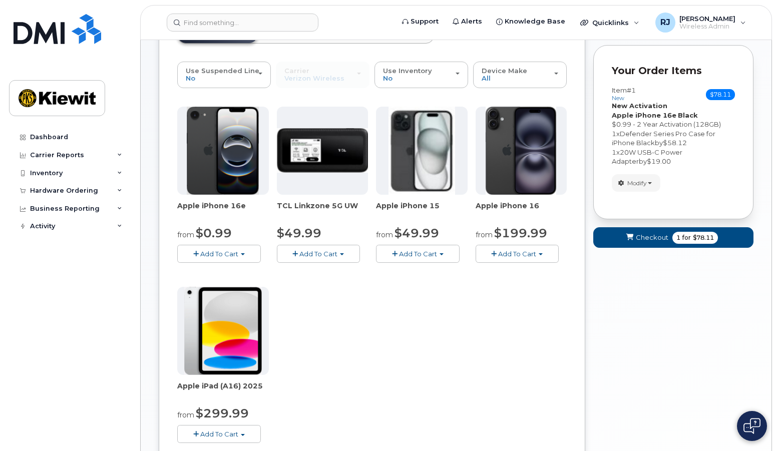
scroll to position [213, 0]
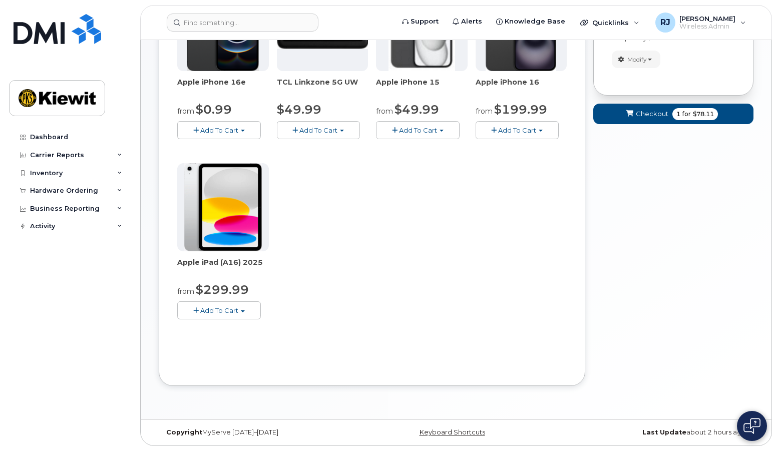
click at [209, 311] on span "Add To Cart" at bounding box center [219, 310] width 38 height 8
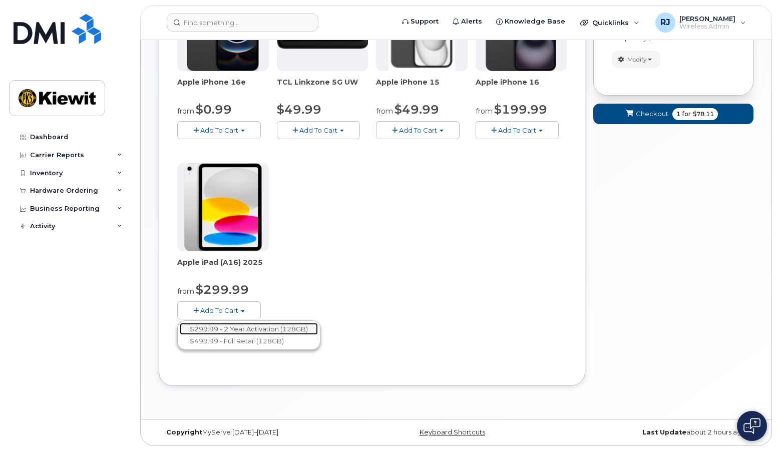
click at [246, 330] on link "$299.99 - 2 Year Activation (128GB)" at bounding box center [249, 329] width 138 height 13
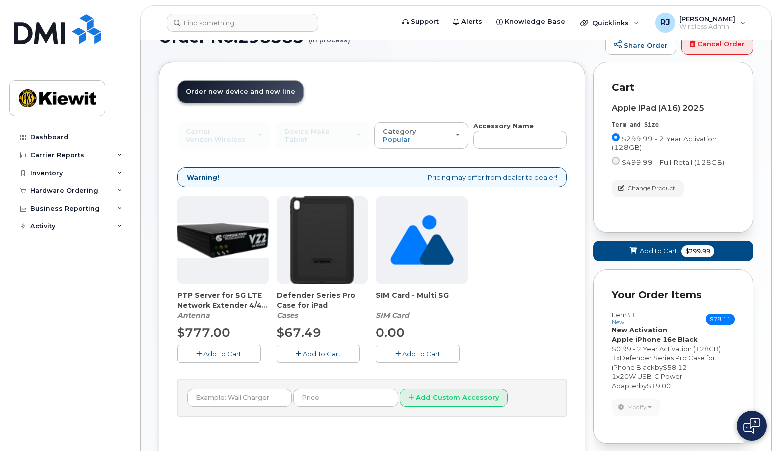
scroll to position [11, 0]
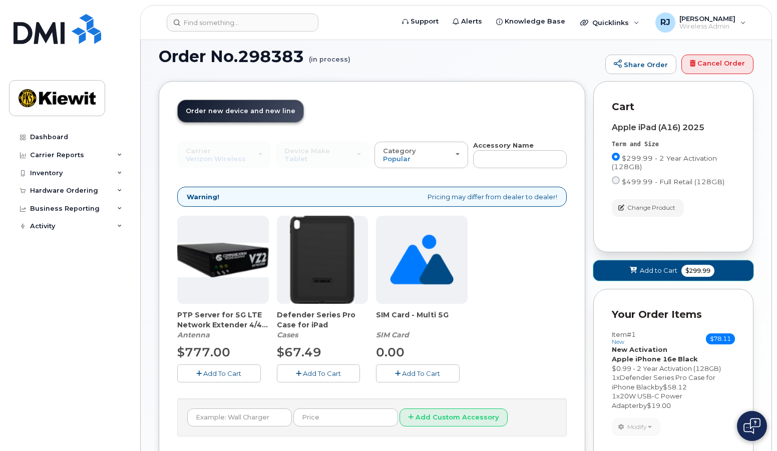
click at [646, 270] on span "Add to Cart" at bounding box center [659, 271] width 38 height 10
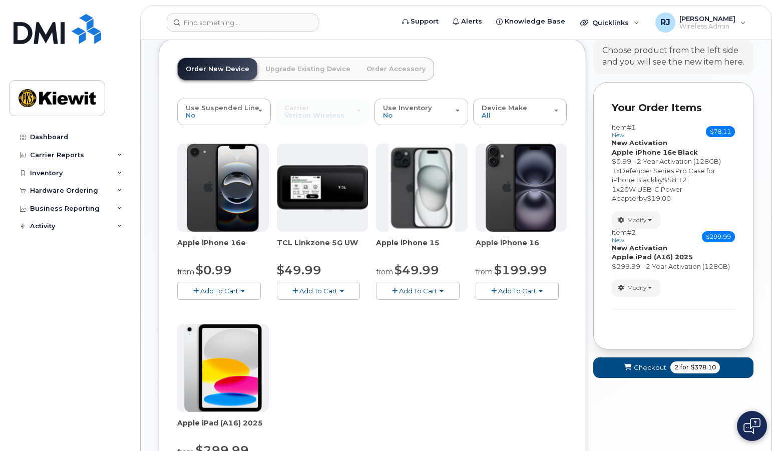
scroll to position [13, 0]
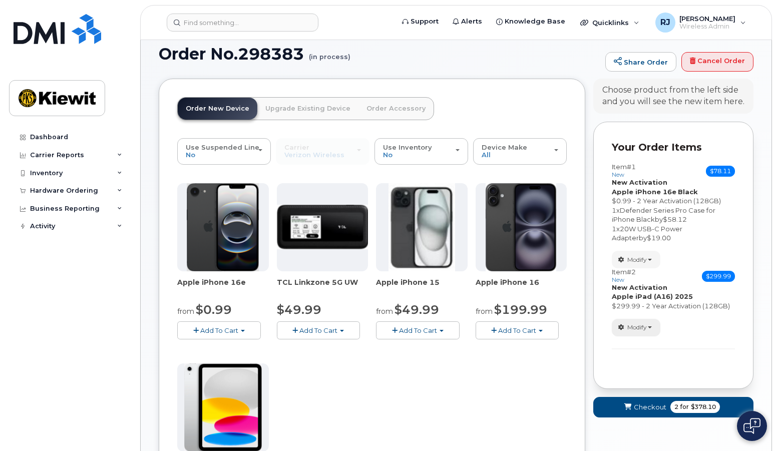
click at [636, 326] on span "Modify" at bounding box center [637, 327] width 20 height 9
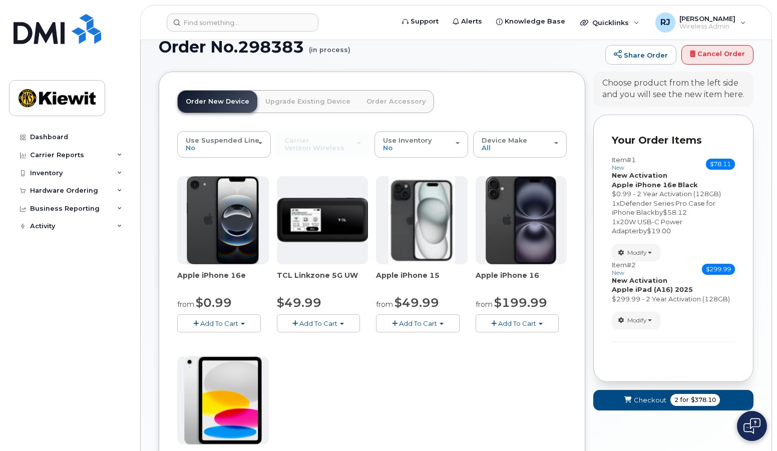
scroll to position [0, 0]
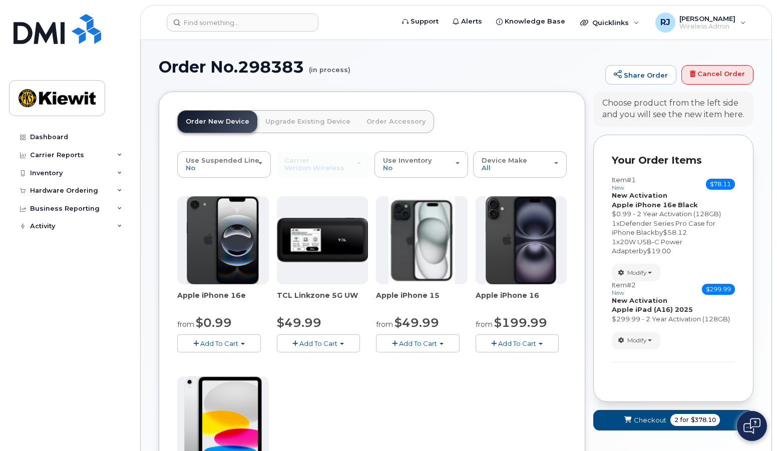
click at [397, 122] on link "Order Accessory" at bounding box center [396, 122] width 75 height 22
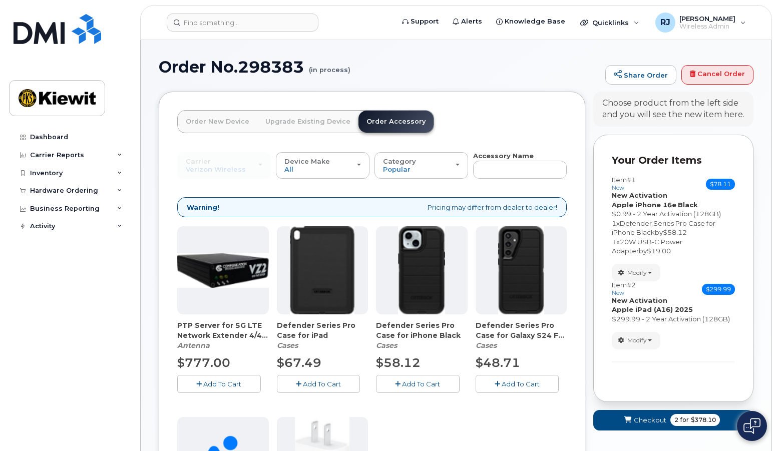
click at [309, 385] on span "Add To Cart" at bounding box center [322, 384] width 38 height 8
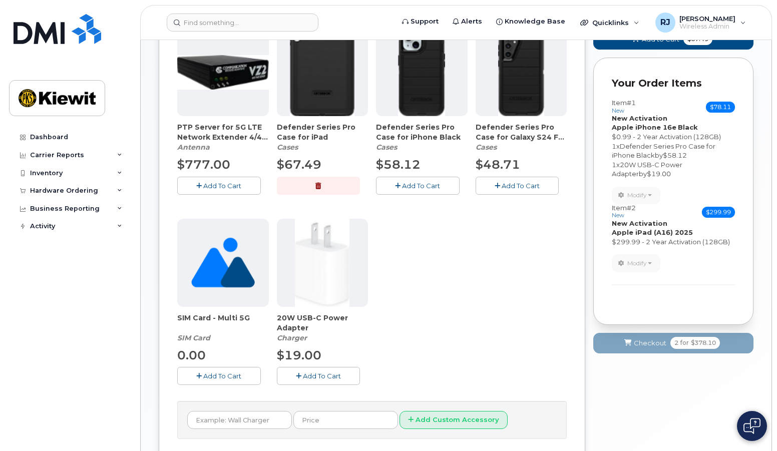
scroll to position [200, 0]
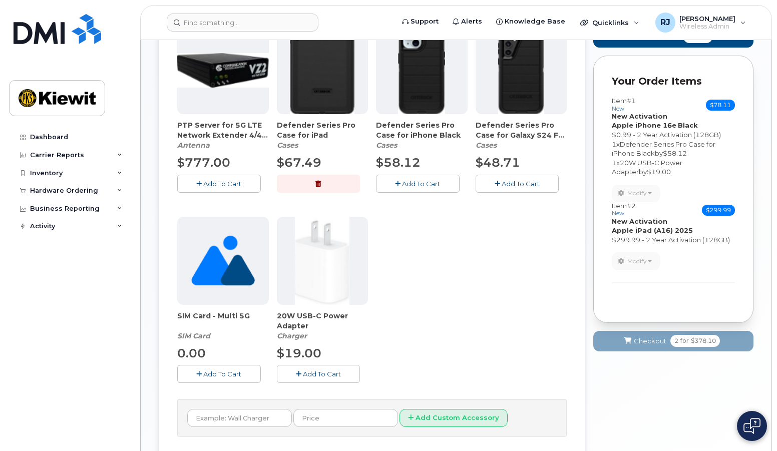
click at [313, 378] on span "Add To Cart" at bounding box center [322, 374] width 38 height 8
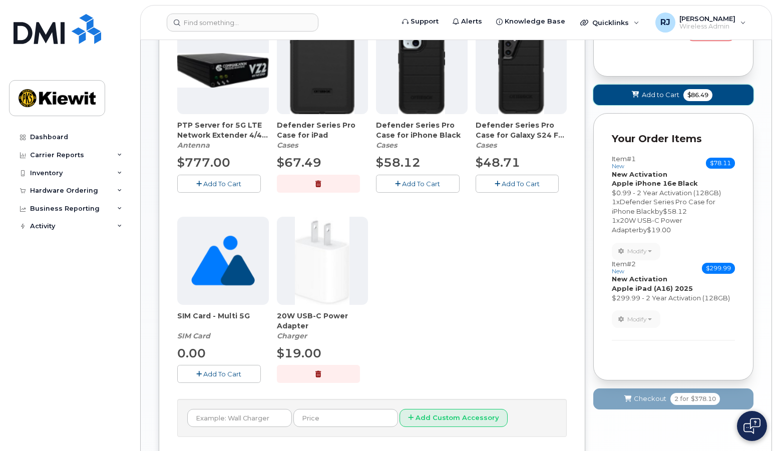
click at [668, 93] on span "Add to Cart" at bounding box center [661, 95] width 38 height 10
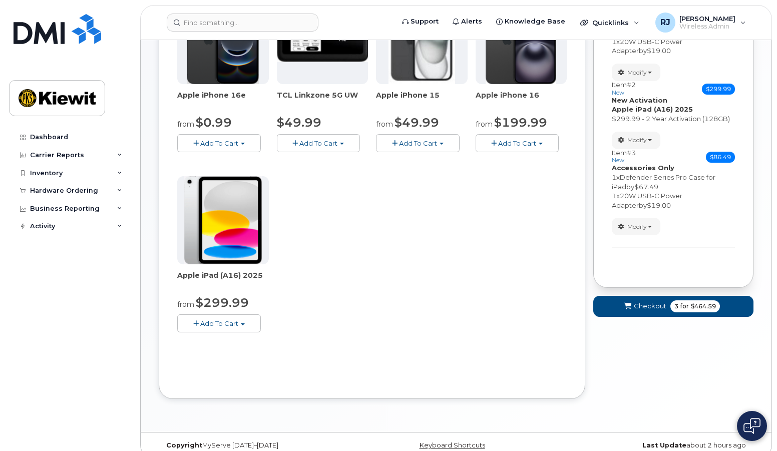
scroll to position [213, 0]
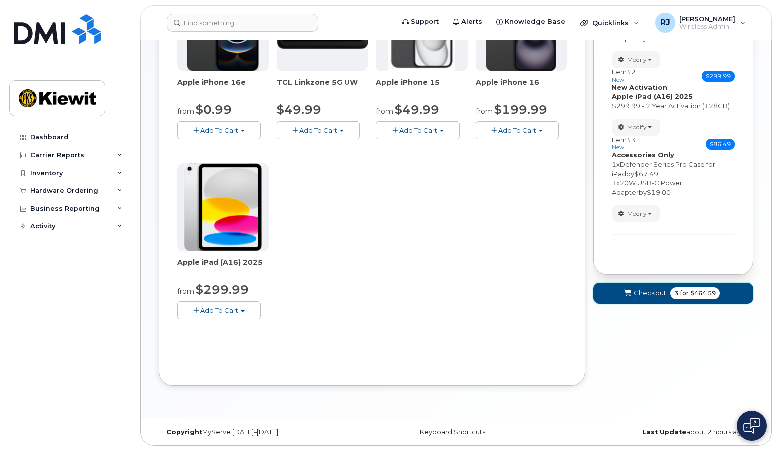
click at [650, 293] on span "Checkout" at bounding box center [650, 293] width 33 height 10
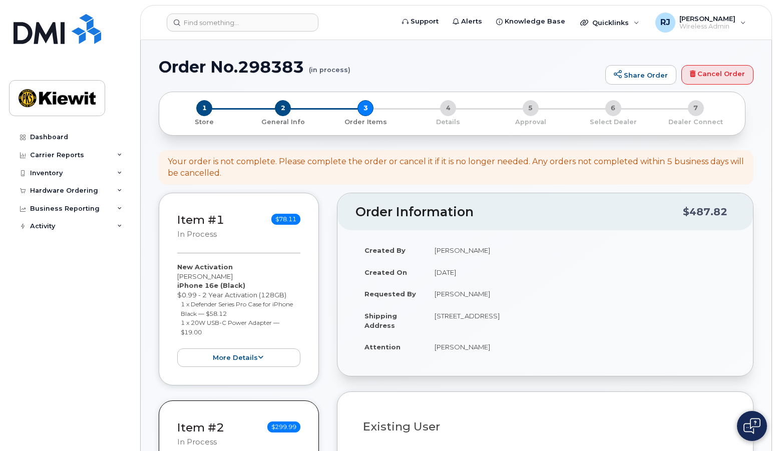
select select
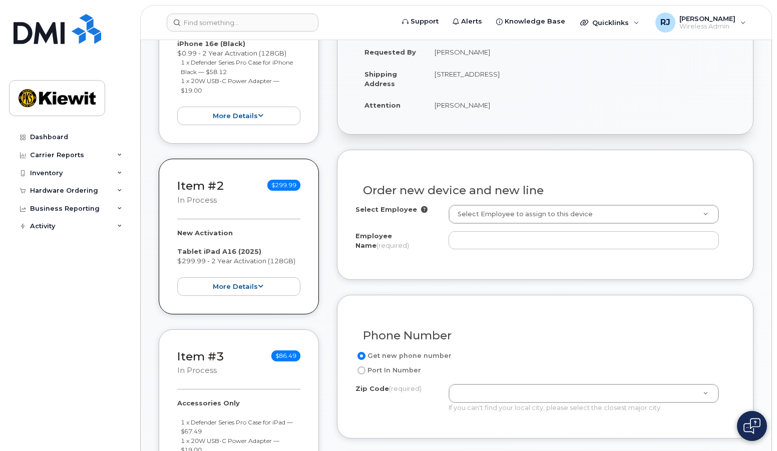
scroll to position [250, 0]
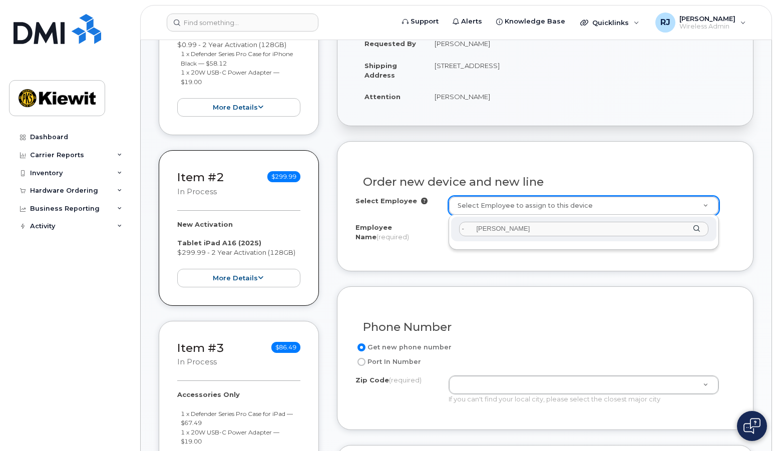
click at [477, 228] on input "- [PERSON_NAME]" at bounding box center [584, 229] width 250 height 15
click at [533, 232] on input "[PERSON_NAME]" at bounding box center [584, 229] width 250 height 15
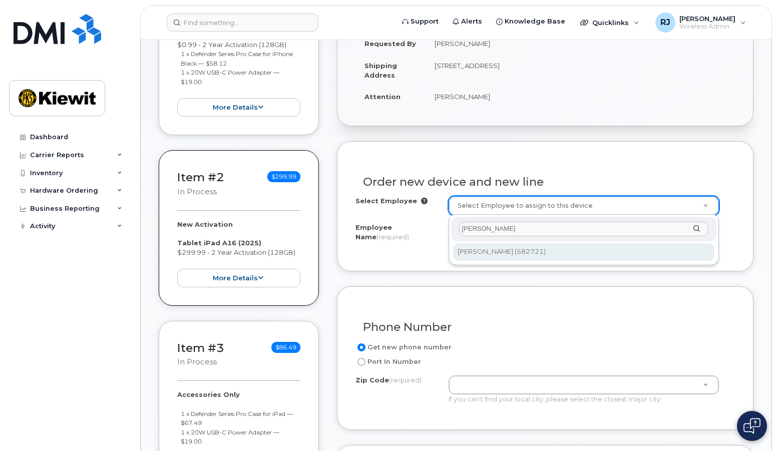
type input "[PERSON_NAME]"
type input "2988555"
type input "[PERSON_NAME]"
type input "[STREET_ADDRESS]"
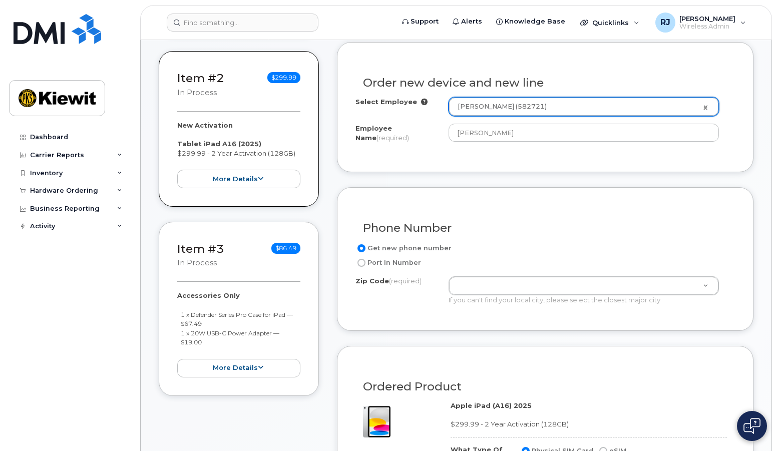
scroll to position [351, 0]
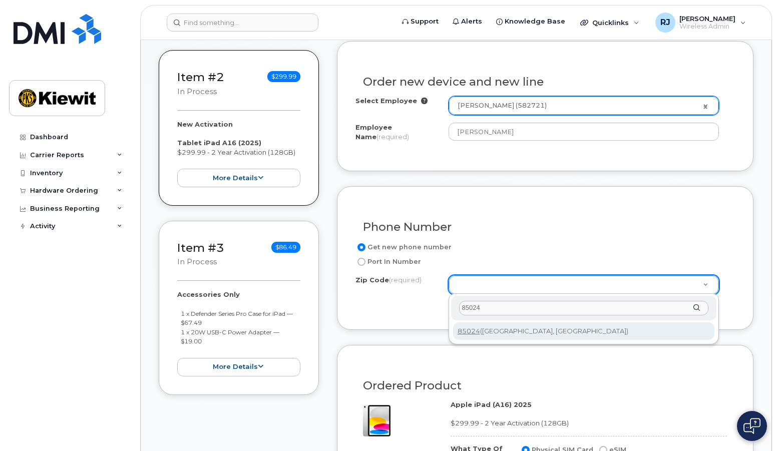
type input "85024"
type input "85024 ([GEOGRAPHIC_DATA], [GEOGRAPHIC_DATA])"
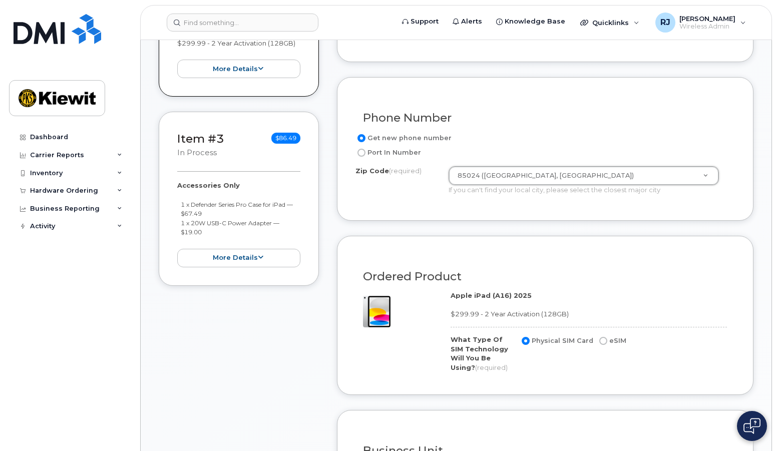
scroll to position [501, 0]
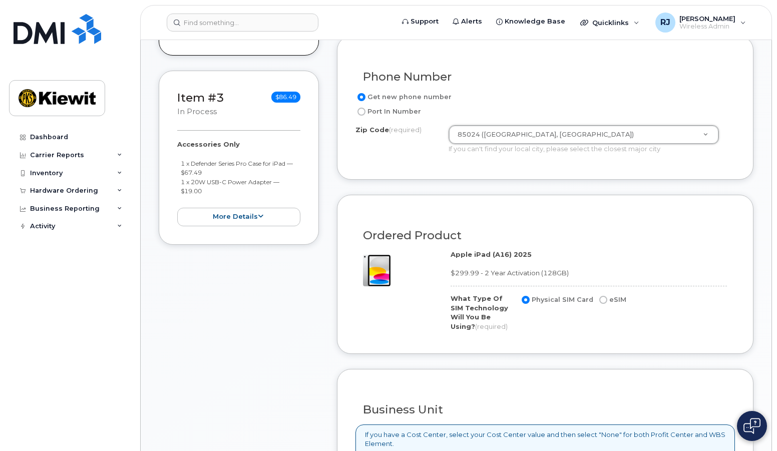
click at [604, 298] on label "eSIM" at bounding box center [611, 300] width 29 height 12
click at [604, 298] on input "eSIM" at bounding box center [603, 300] width 8 height 8
radio input "true"
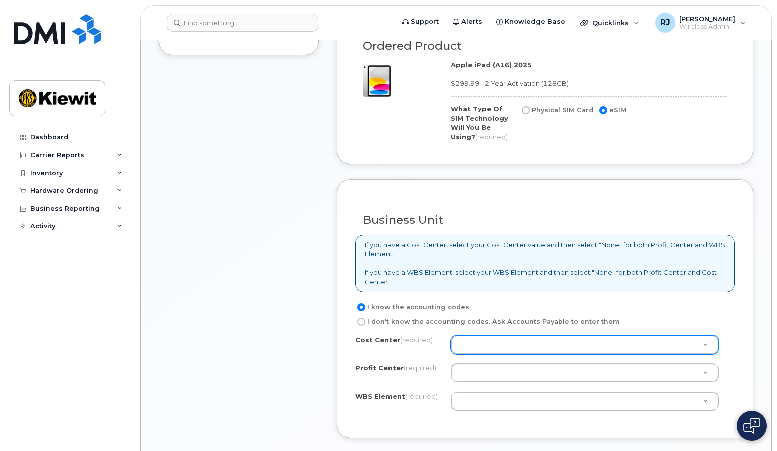
scroll to position [751, 0]
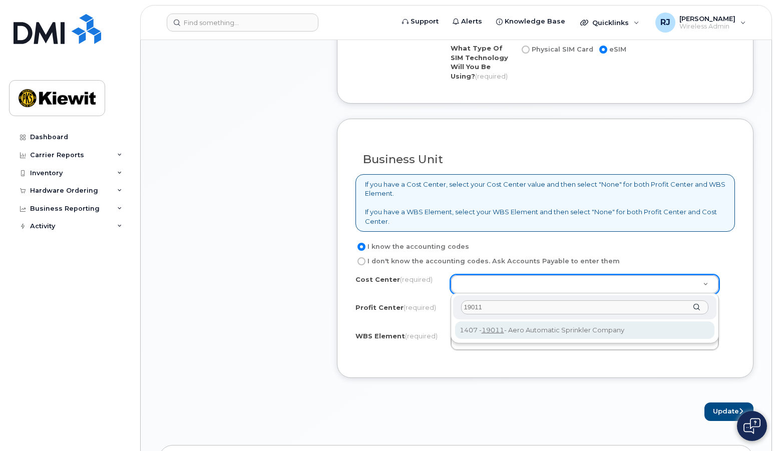
type input "19011"
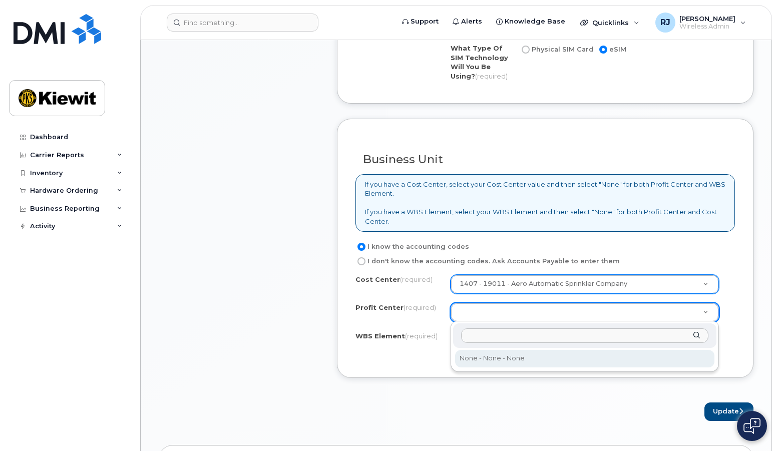
select select "None"
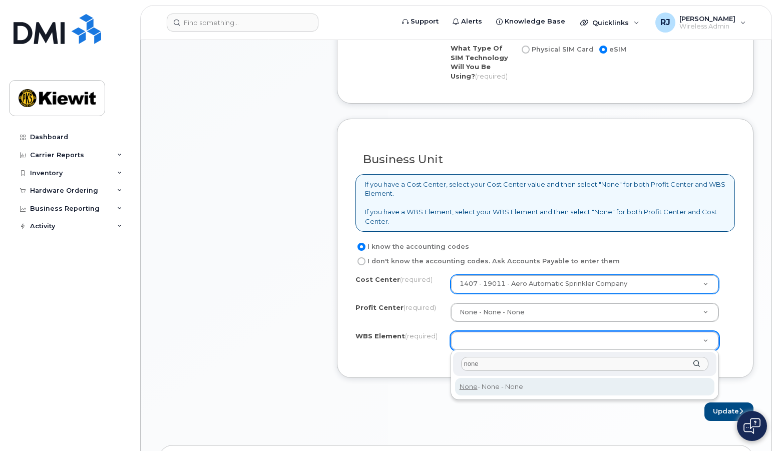
type input "none"
type input "None"
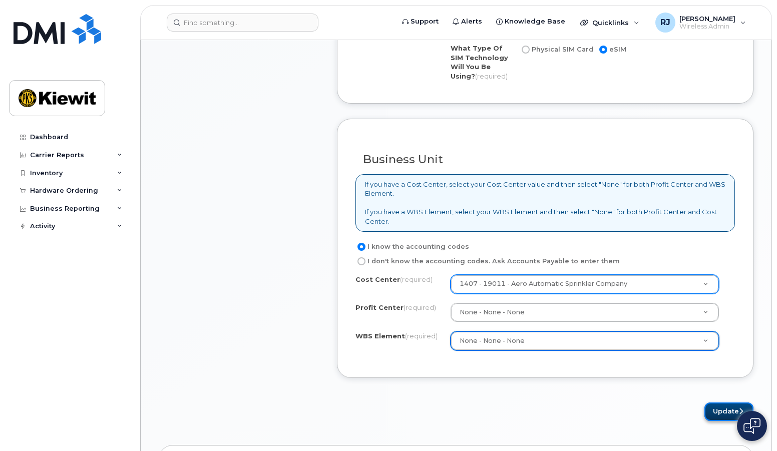
click at [720, 408] on button "Update" at bounding box center [729, 412] width 49 height 19
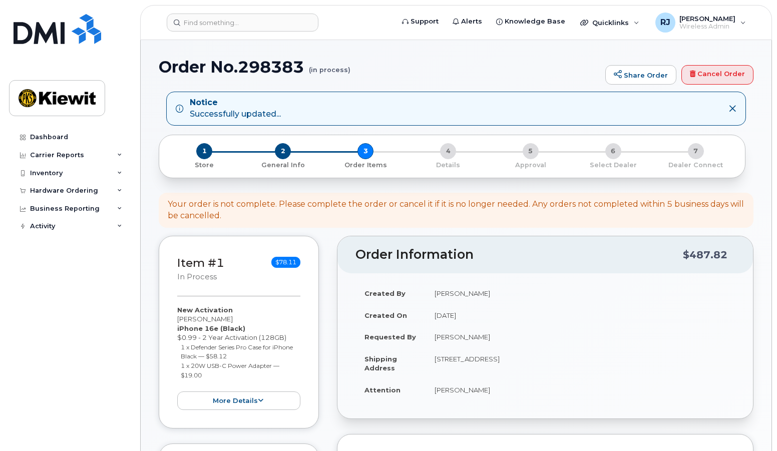
select select
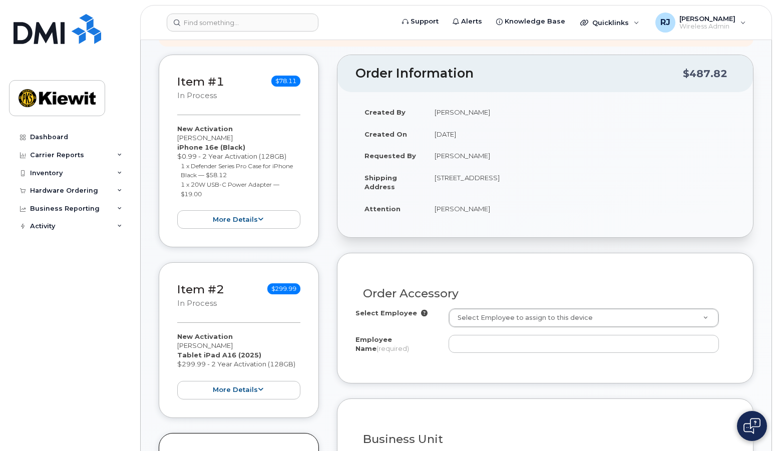
scroll to position [200, 0]
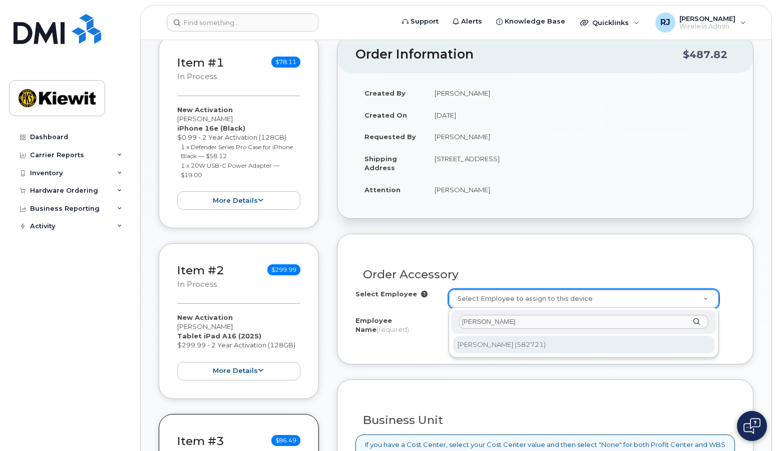
type input "[PERSON_NAME]"
type input "2988555"
type input "[PERSON_NAME]"
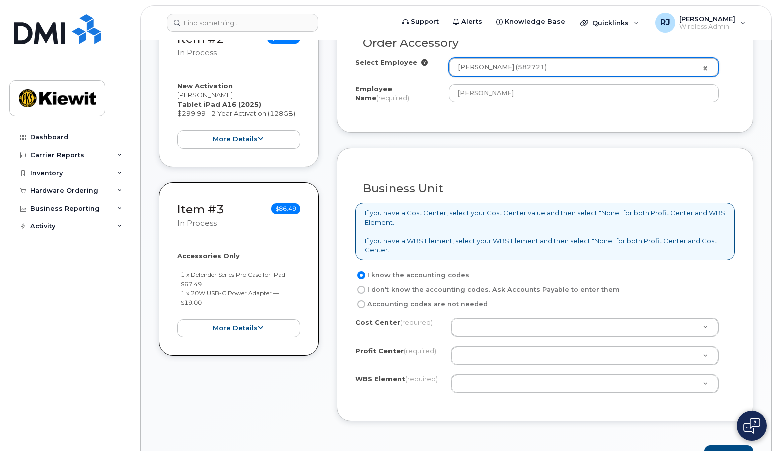
scroll to position [451, 0]
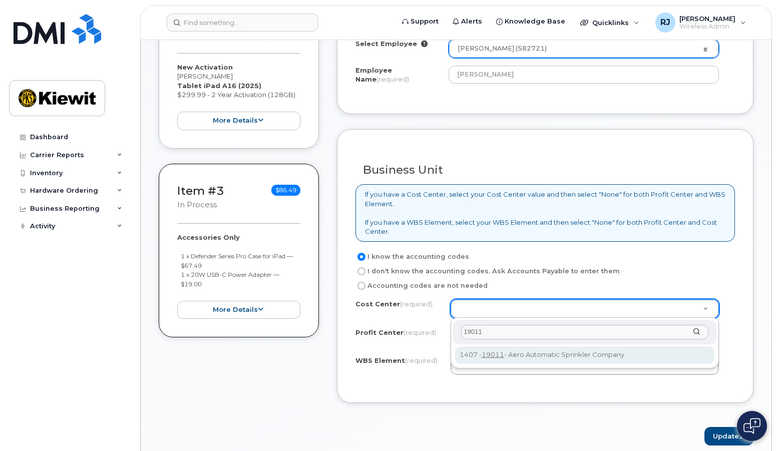
type input "19011"
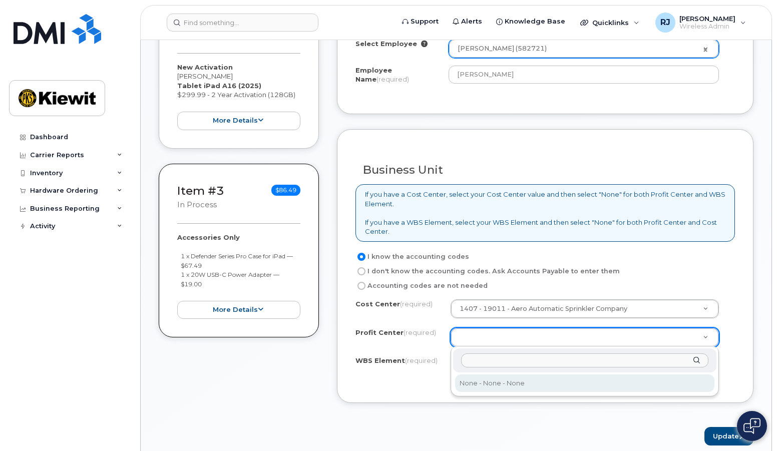
select select "None"
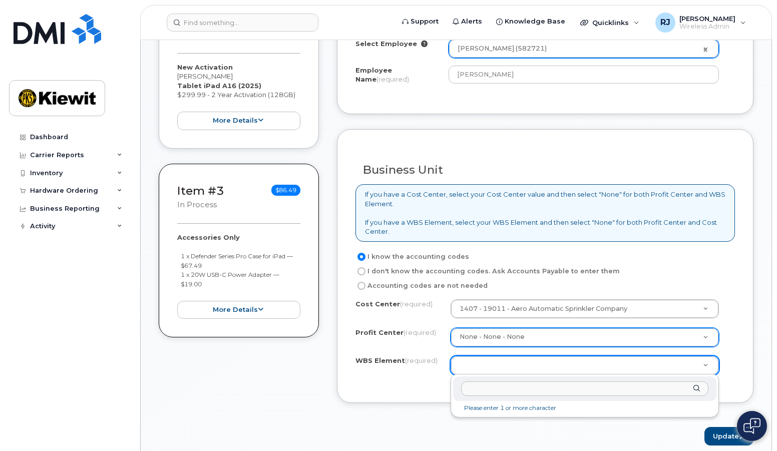
drag, startPoint x: 483, startPoint y: 364, endPoint x: 494, endPoint y: 378, distance: 17.8
type input "none"
type input "None"
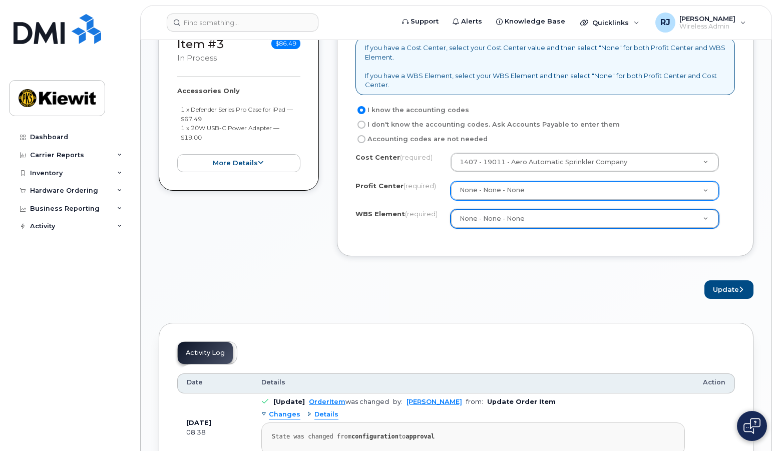
scroll to position [601, 0]
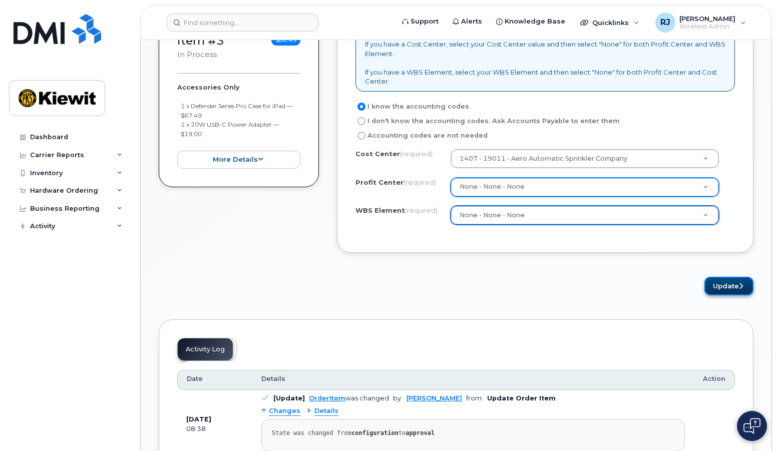
click at [727, 287] on button "Update" at bounding box center [729, 286] width 49 height 19
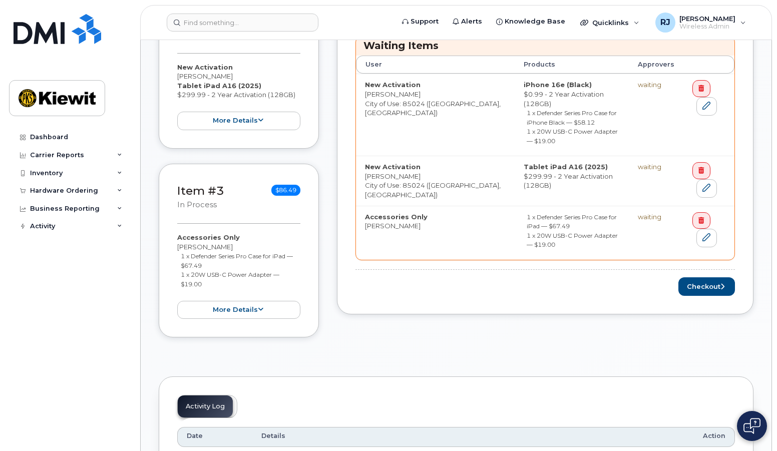
scroll to position [401, 0]
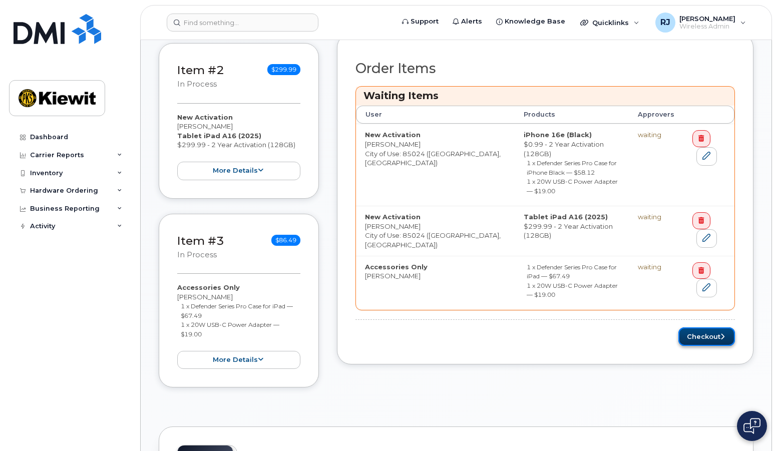
click at [700, 327] on button "Checkout" at bounding box center [707, 336] width 57 height 19
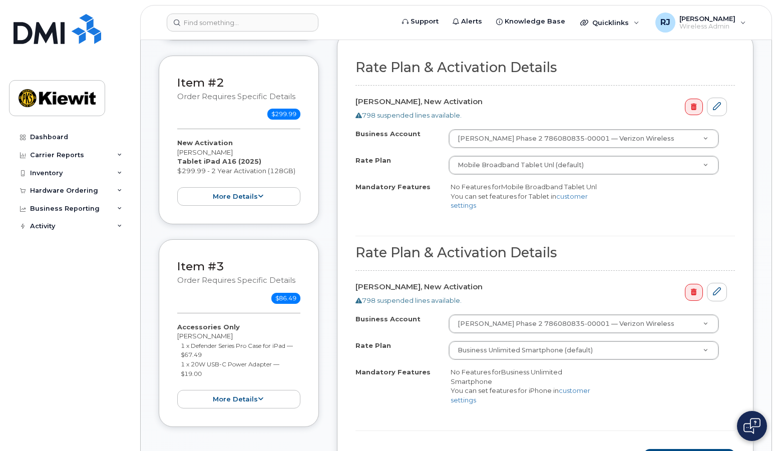
scroll to position [451, 0]
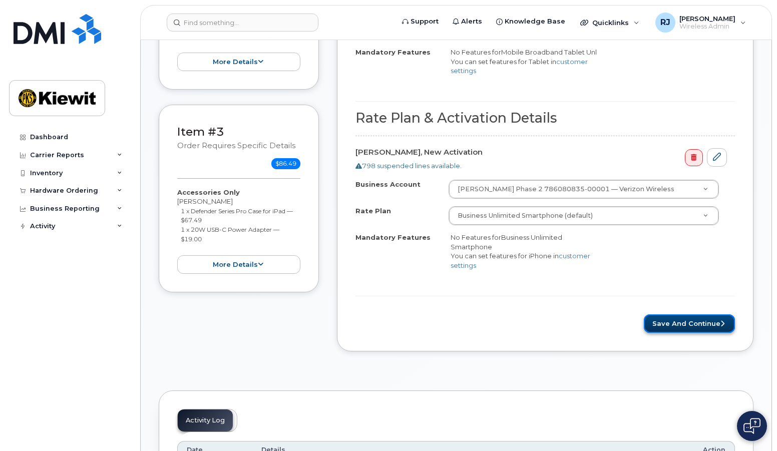
click at [677, 325] on button "Save and Continue" at bounding box center [689, 323] width 91 height 19
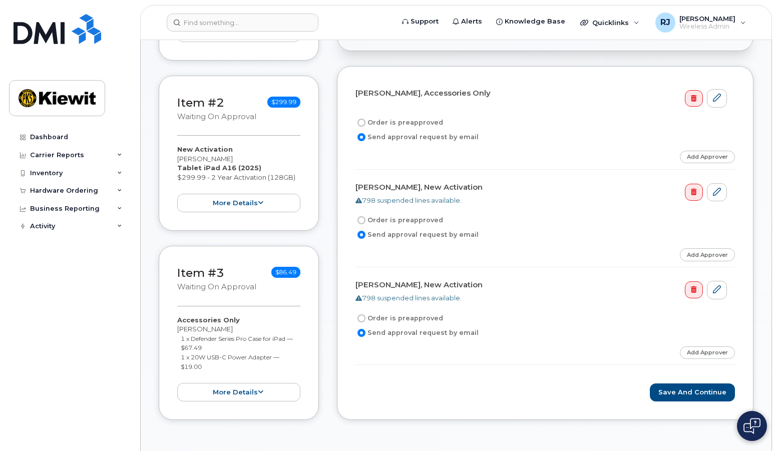
scroll to position [351, 0]
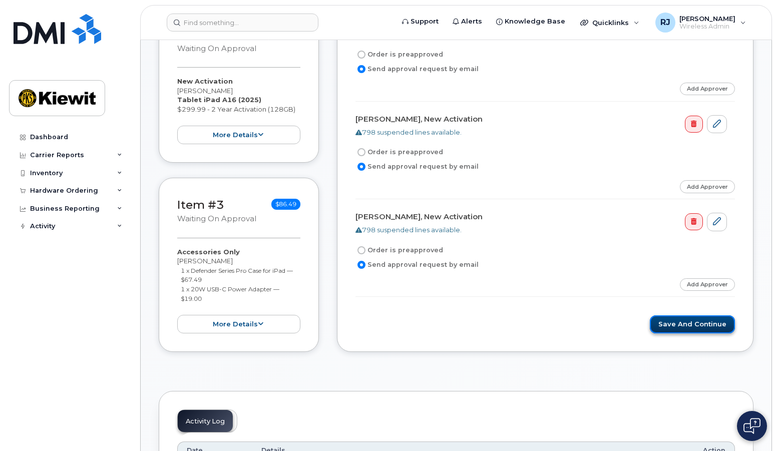
click at [676, 324] on button "Save and Continue" at bounding box center [692, 324] width 85 height 19
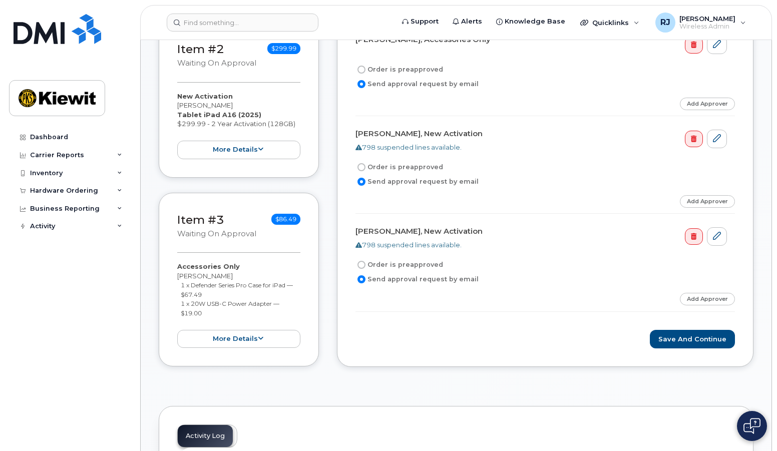
scroll to position [250, 0]
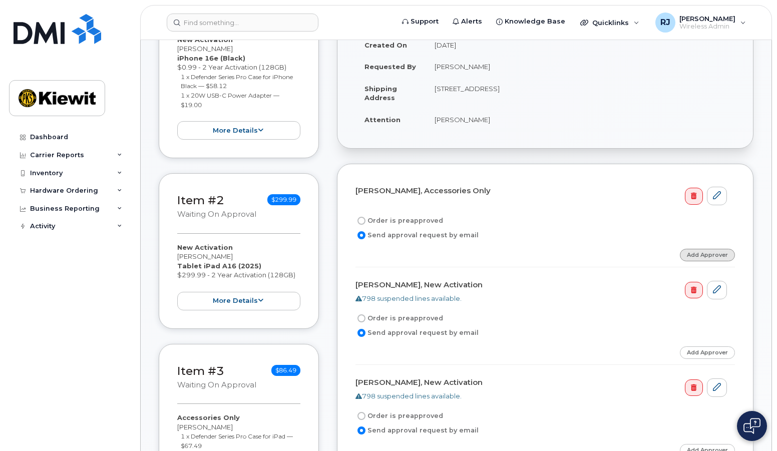
click at [704, 255] on link "Add Approver" at bounding box center [707, 255] width 55 height 13
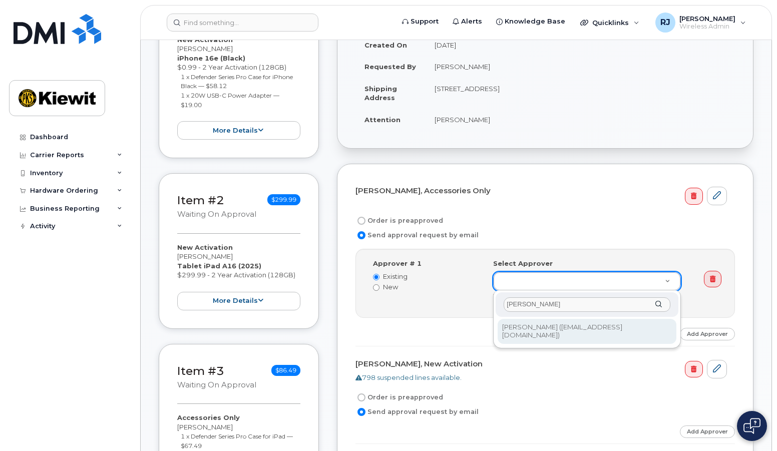
type input "tyrone"
type input "2152722"
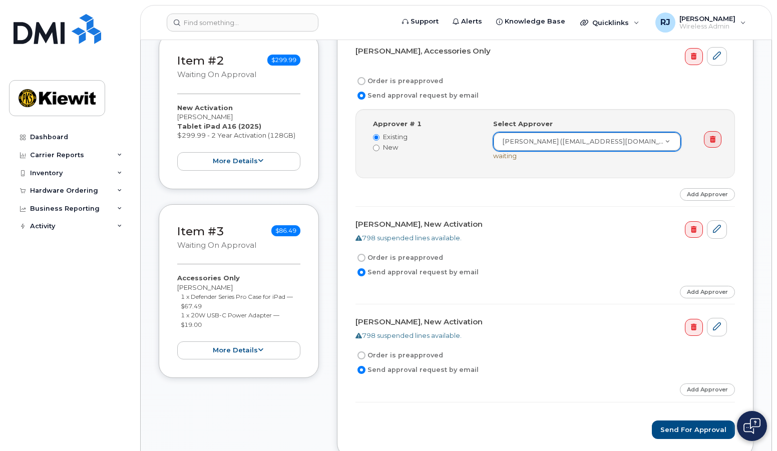
scroll to position [401, 0]
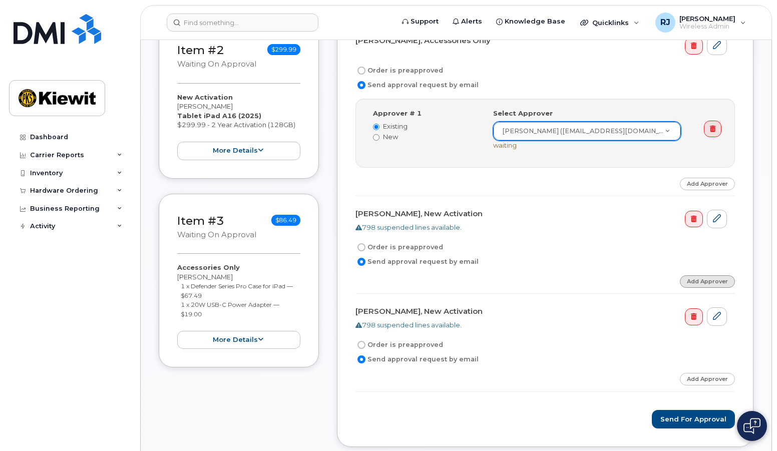
click at [702, 281] on link "Add Approver" at bounding box center [707, 281] width 55 height 13
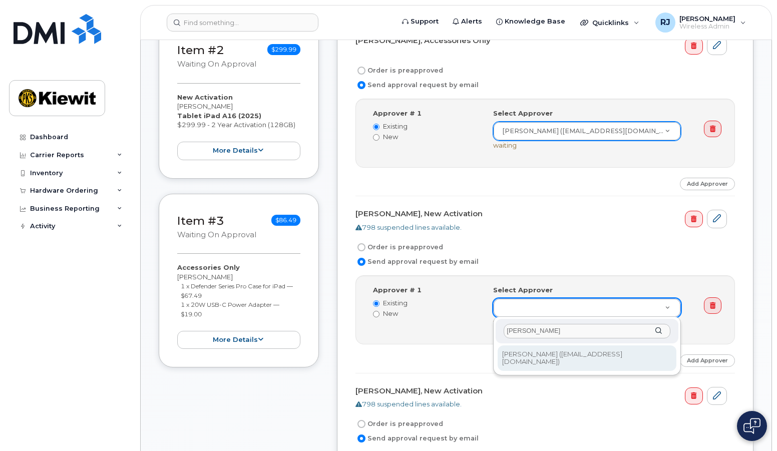
type input "tyrone"
type input "2152722"
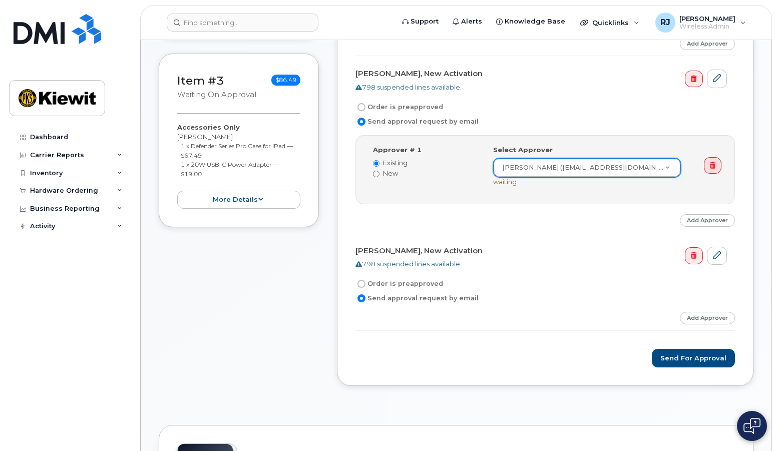
scroll to position [551, 0]
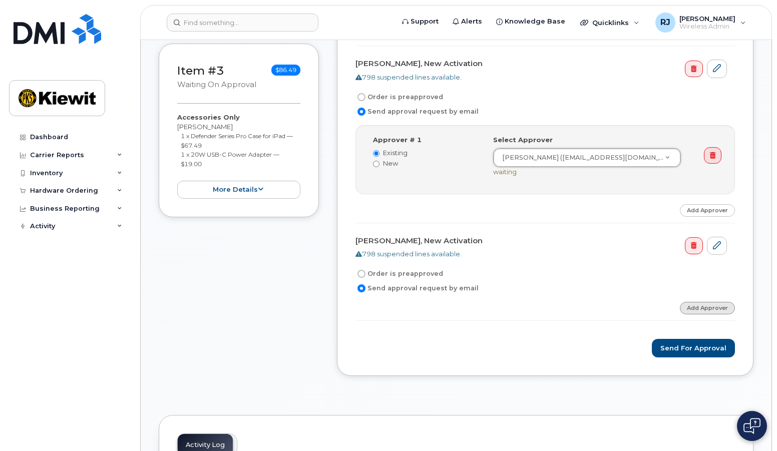
click at [696, 307] on link "Add Approver" at bounding box center [707, 308] width 55 height 13
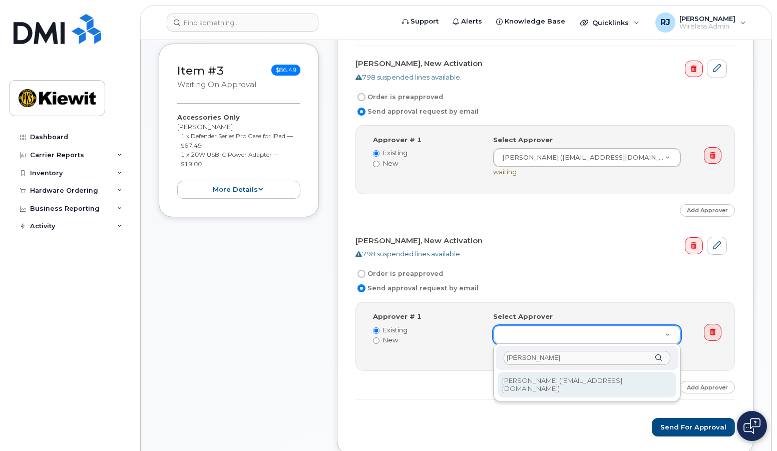
type input "tyrone"
type input "2152722"
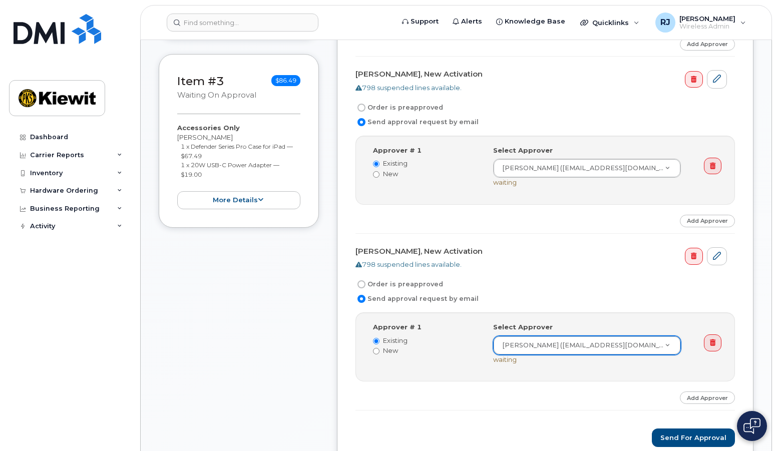
scroll to position [751, 0]
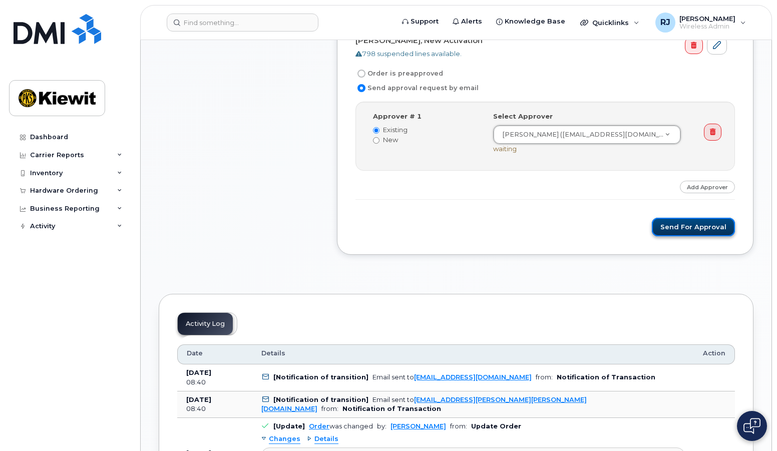
click at [692, 229] on button "Send for Approval" at bounding box center [693, 227] width 83 height 19
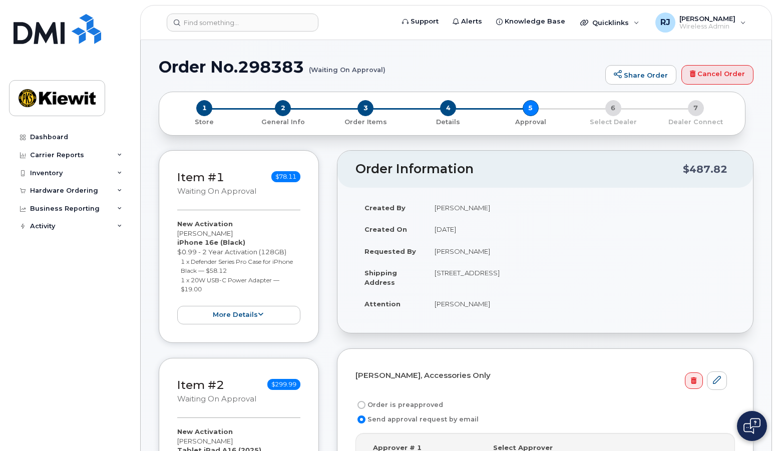
click at [284, 64] on h1 "Order No.298383 (Waiting On Approval)" at bounding box center [380, 67] width 442 height 18
click at [285, 64] on h1 "Order No.298383 (Waiting On Approval)" at bounding box center [380, 67] width 442 height 18
copy h1 "298383"
click at [205, 18] on input at bounding box center [243, 23] width 152 height 18
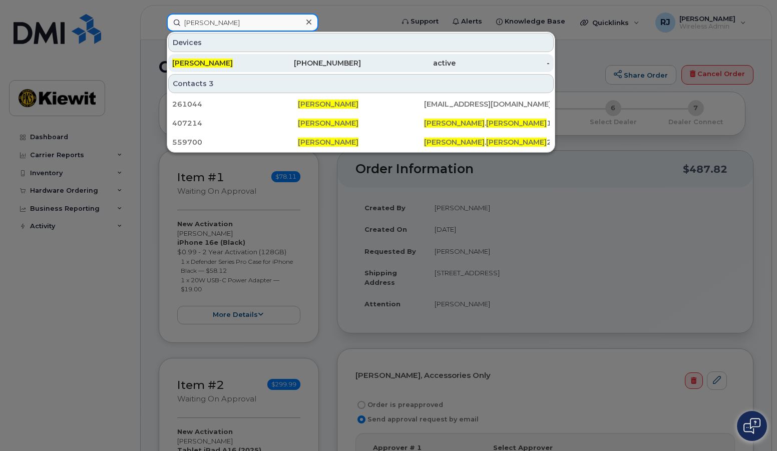
type input "eduardo cordova"
click at [290, 63] on div "602-592-6543" at bounding box center [314, 63] width 95 height 10
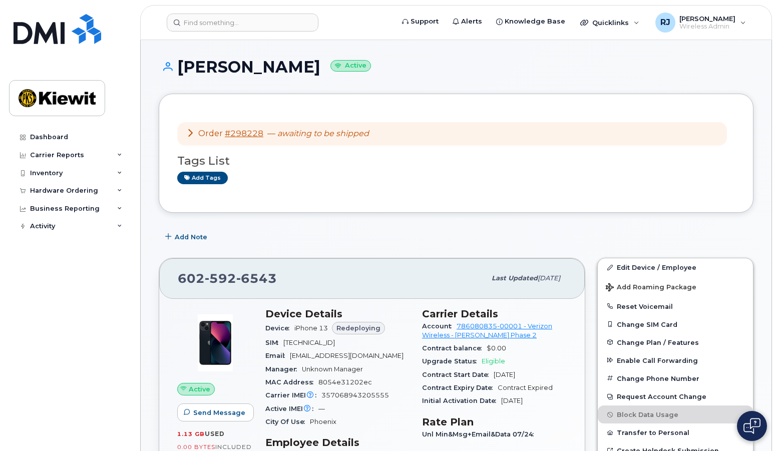
click at [359, 330] on span "Redeploying" at bounding box center [359, 328] width 44 height 10
click at [249, 135] on link "#298228" at bounding box center [244, 134] width 39 height 10
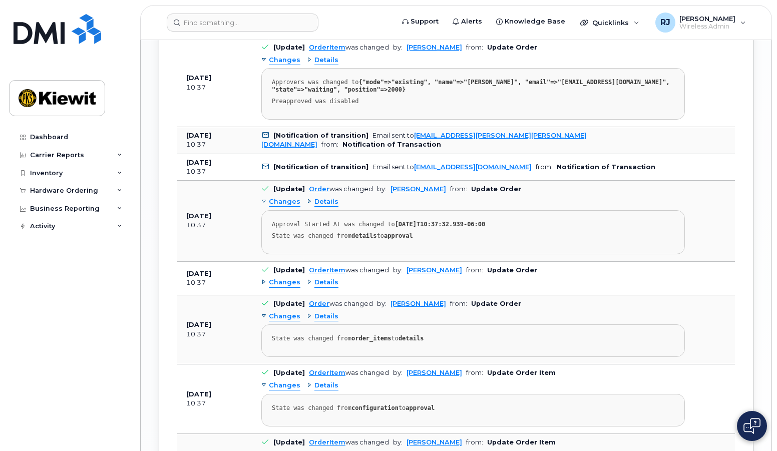
scroll to position [1402, 0]
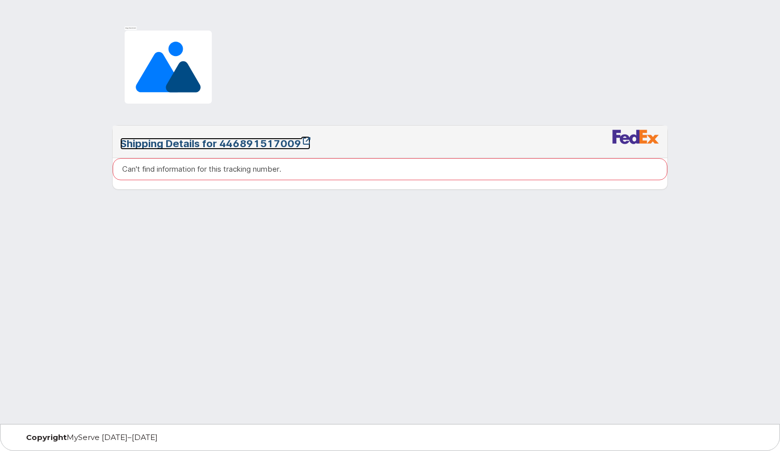
click at [277, 142] on link "Shipping Details for 446891517009" at bounding box center [215, 144] width 190 height 12
